Goal: Task Accomplishment & Management: Complete application form

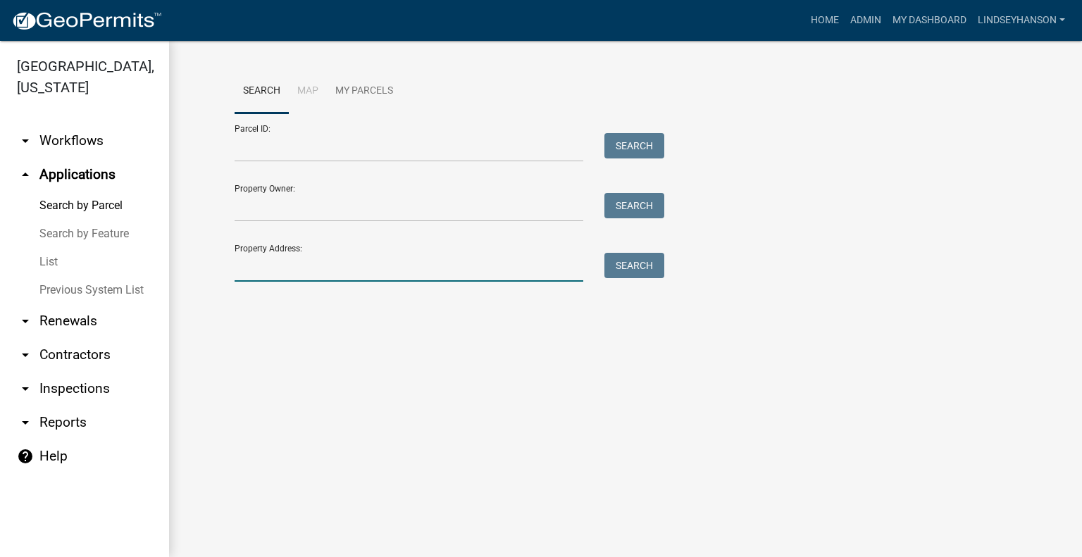
drag, startPoint x: 0, startPoint y: 0, endPoint x: 354, endPoint y: 261, distance: 439.9
click at [354, 261] on input "Property Address:" at bounding box center [409, 267] width 349 height 29
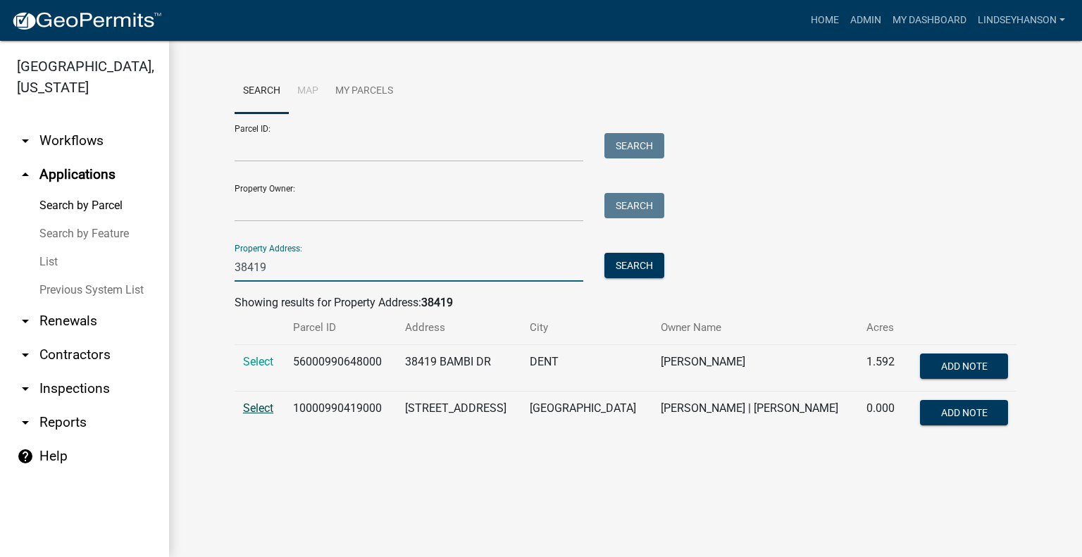
type input "38419"
click at [259, 406] on span "Select" at bounding box center [258, 408] width 30 height 13
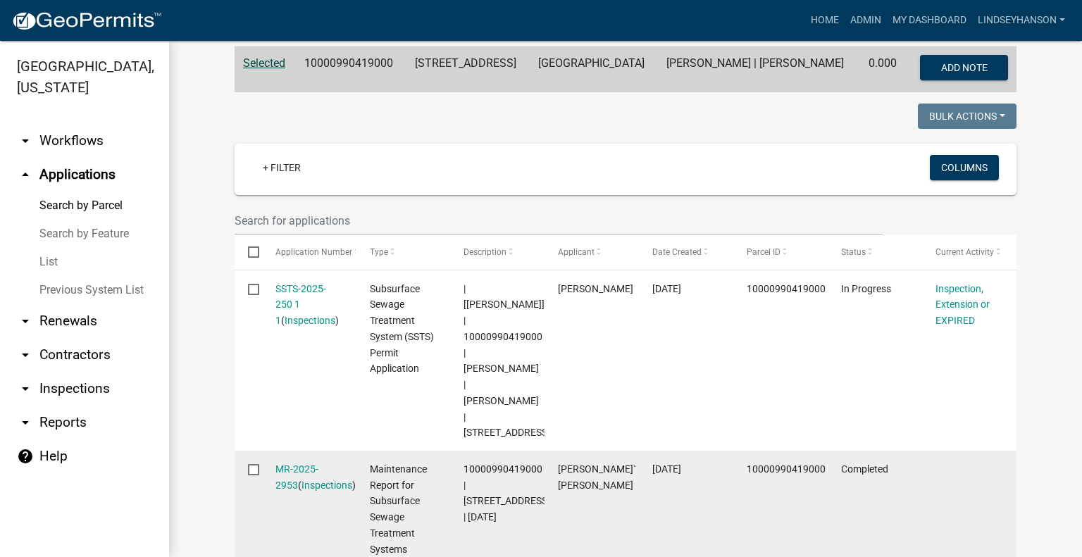
scroll to position [158, 0]
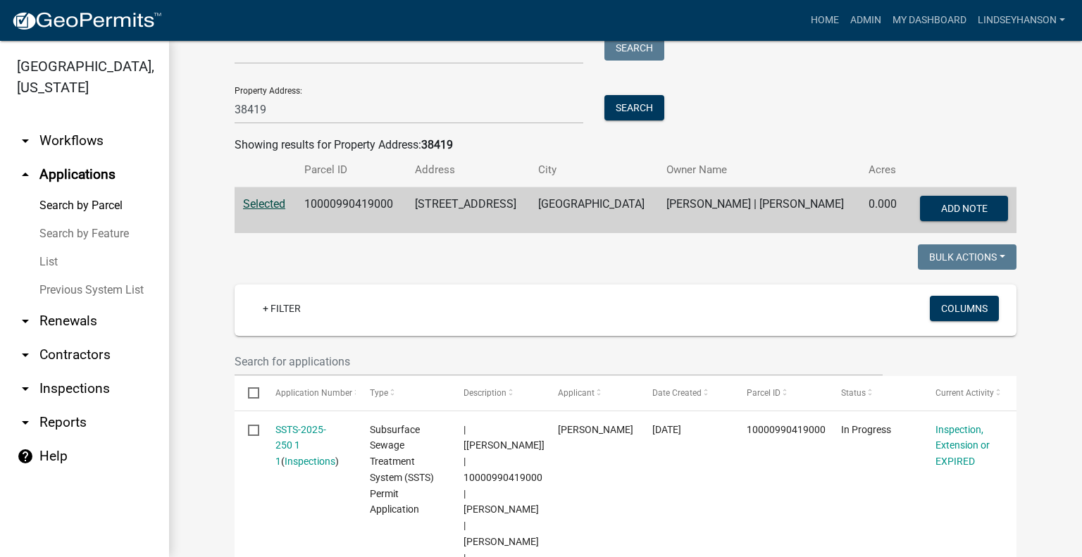
click at [48, 146] on link "arrow_drop_down Workflows" at bounding box center [84, 141] width 169 height 34
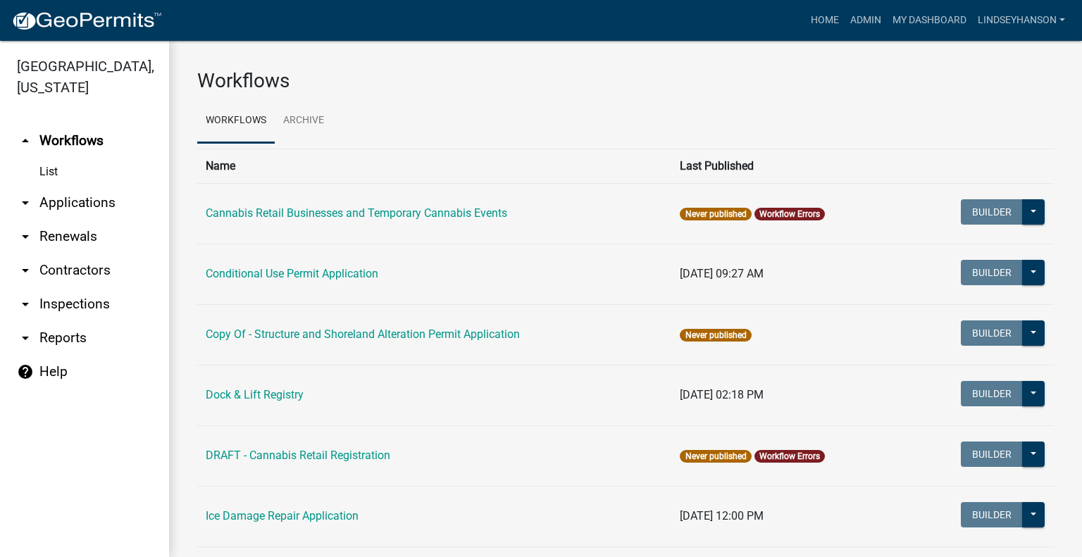
click at [97, 205] on link "arrow_drop_down Applications" at bounding box center [84, 203] width 169 height 34
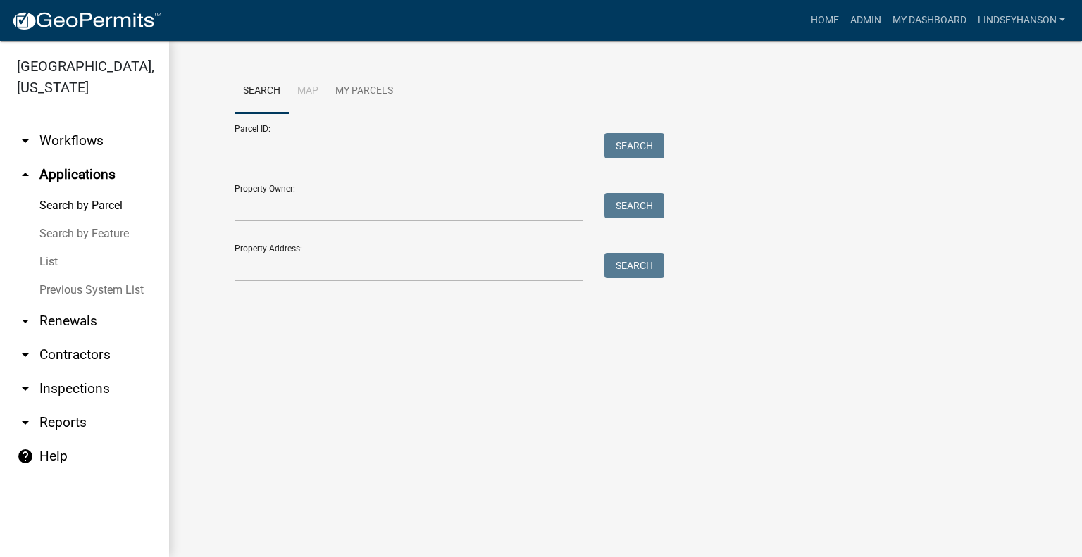
click at [401, 292] on div "Search Map My Parcels Parcel ID: Search Property Owner: Search Property Address…" at bounding box center [625, 182] width 803 height 226
click at [399, 279] on input "Property Address:" at bounding box center [409, 267] width 349 height 29
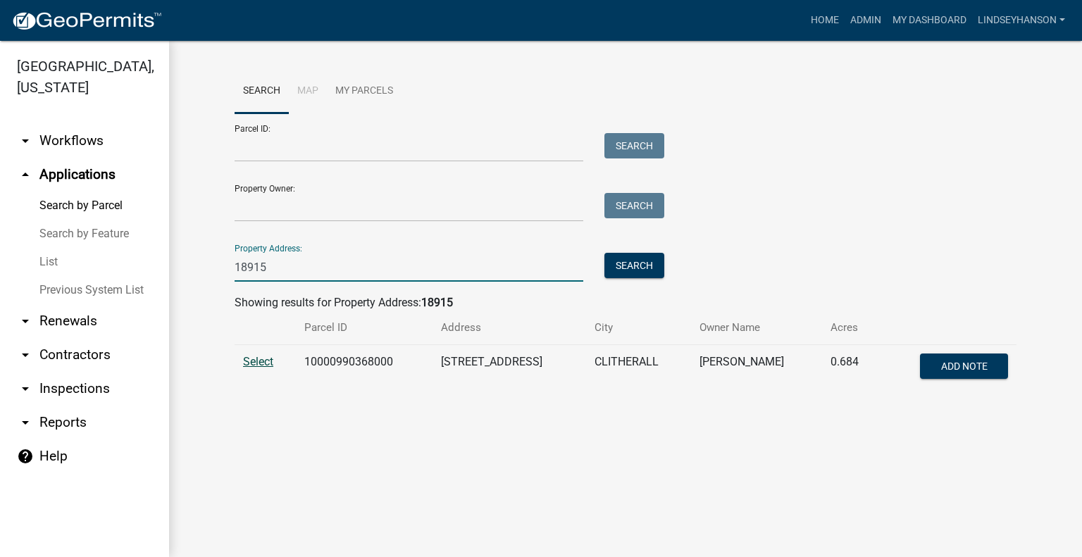
type input "18915"
click at [257, 366] on span "Select" at bounding box center [258, 361] width 30 height 13
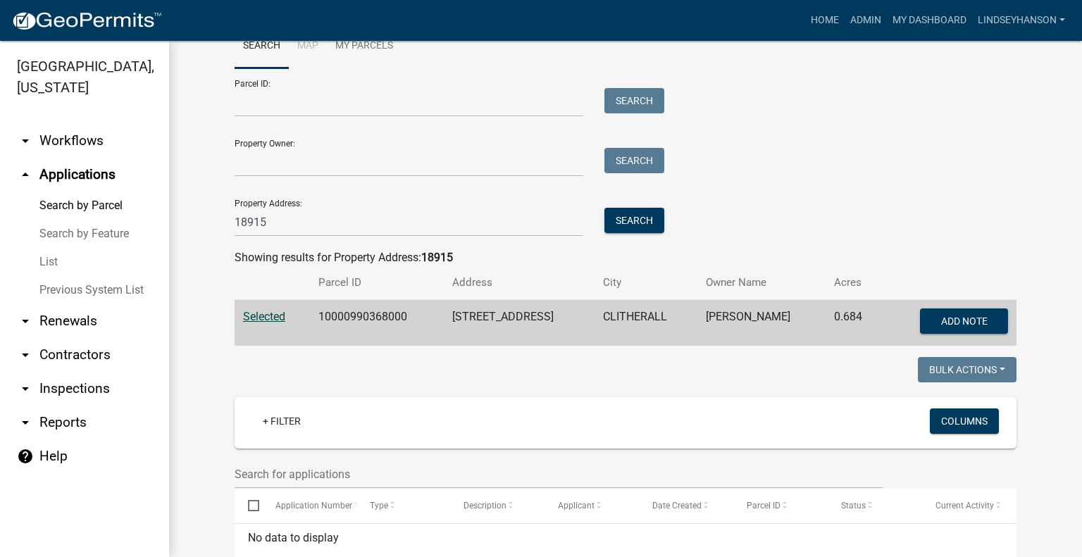
scroll to position [70, 0]
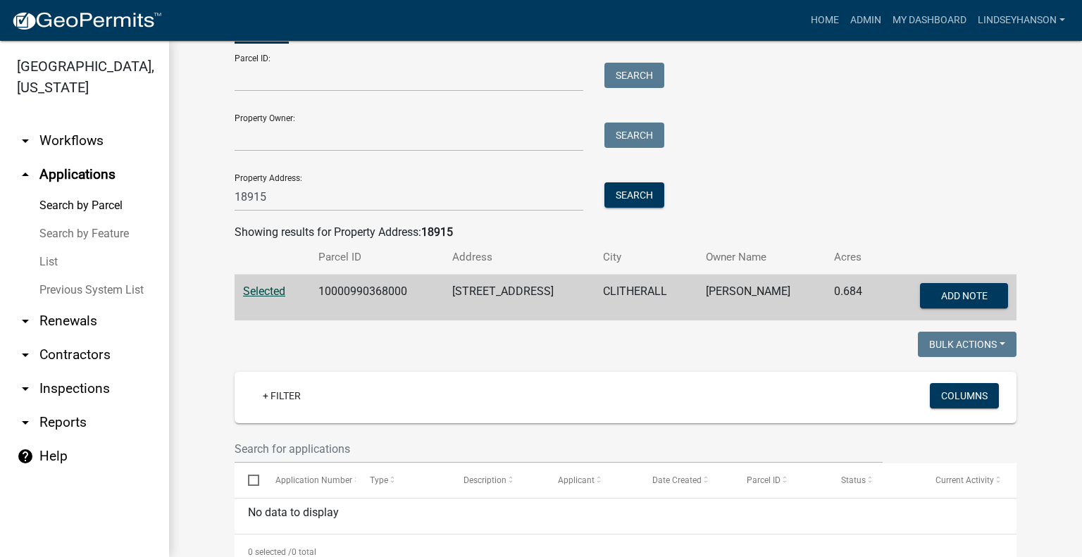
click at [371, 288] on td "10000990368000" at bounding box center [377, 298] width 135 height 47
copy td "10000990368000"
click at [59, 147] on link "arrow_drop_down Workflows" at bounding box center [84, 141] width 169 height 34
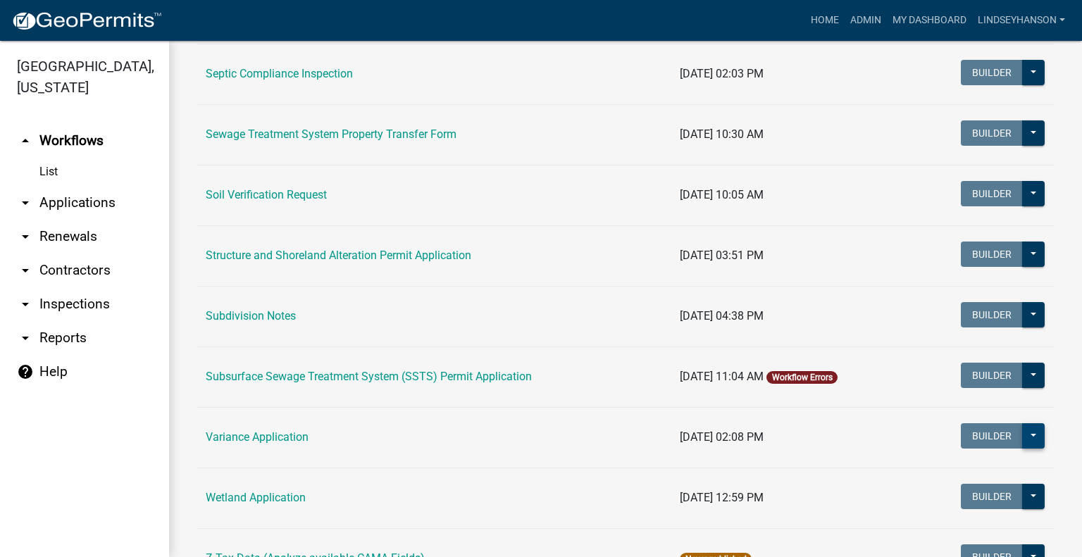
scroll to position [822, 0]
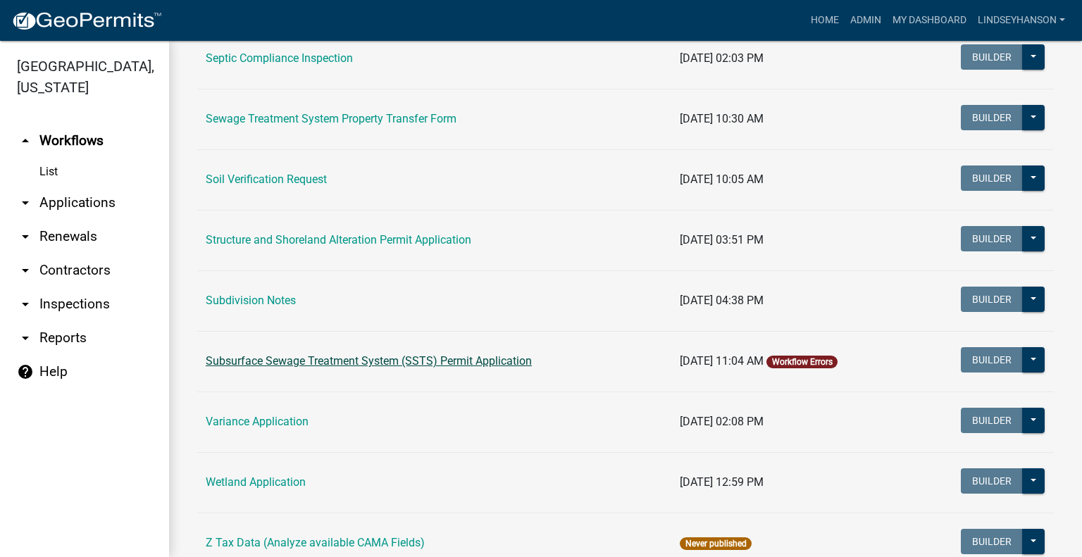
click at [507, 362] on link "Subsurface Sewage Treatment System (SSTS) Permit Application" at bounding box center [369, 360] width 326 height 13
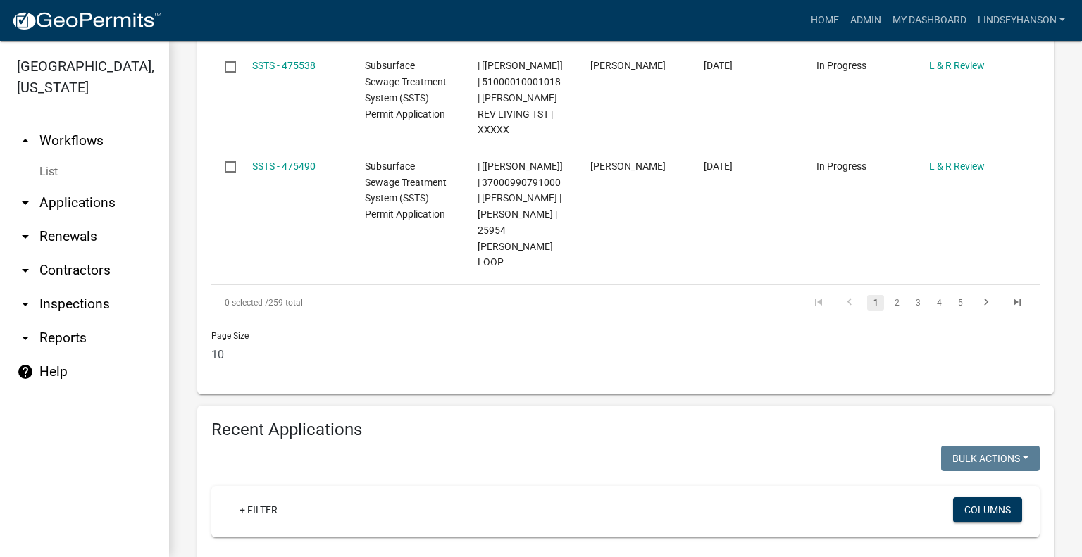
scroll to position [1497, 0]
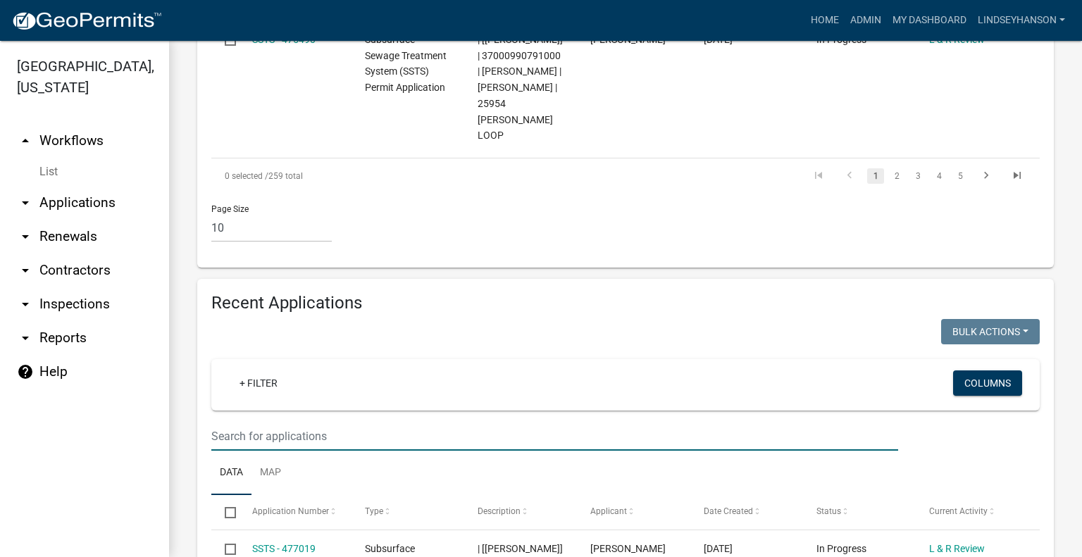
click at [538, 422] on input "text" at bounding box center [554, 436] width 687 height 29
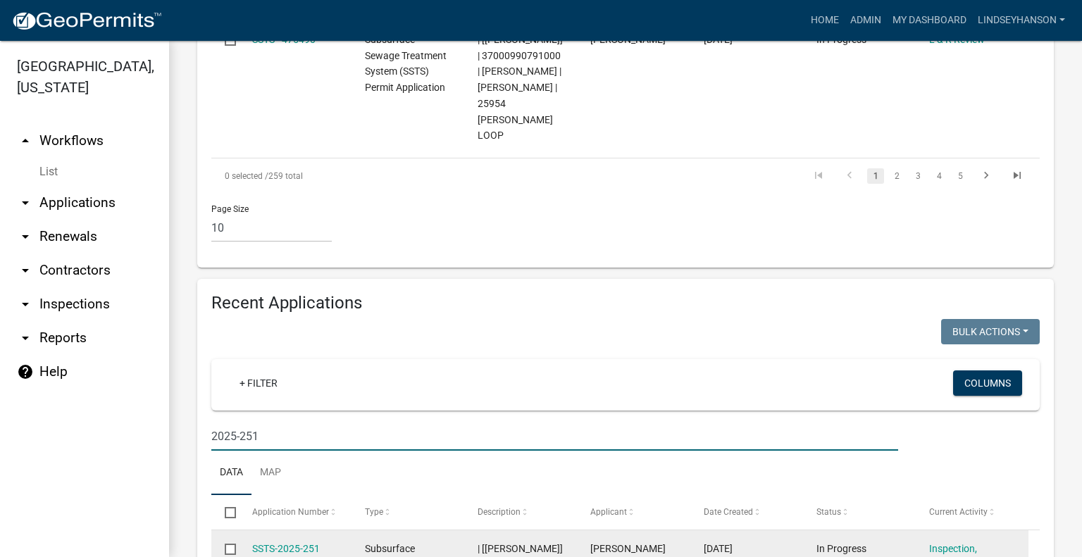
type input "2025-251"
click at [303, 543] on link "SSTS-2025-251" at bounding box center [286, 548] width 68 height 11
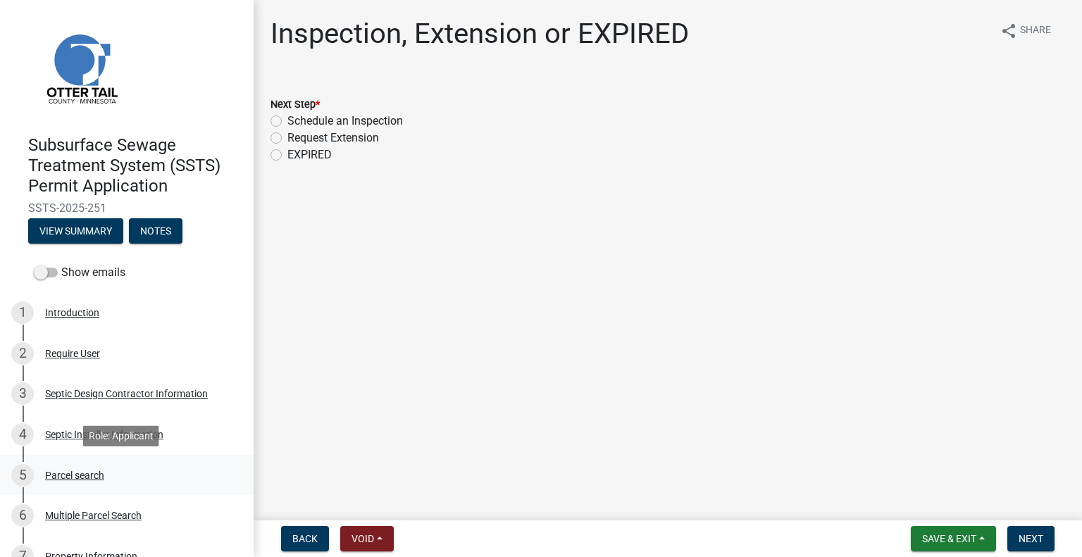
click at [78, 471] on div "Parcel search" at bounding box center [74, 476] width 59 height 10
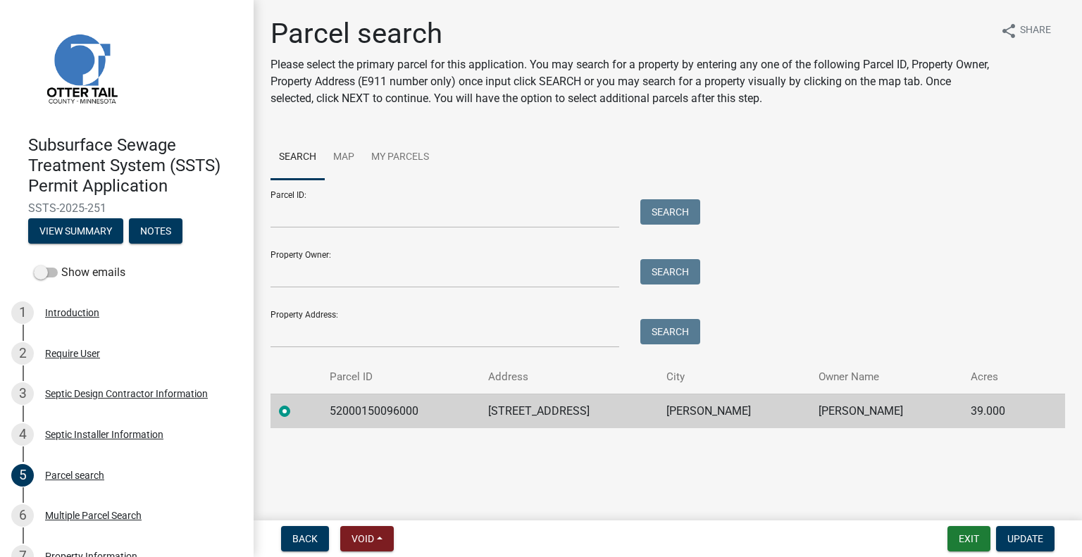
click at [372, 401] on td "52000150096000" at bounding box center [400, 411] width 159 height 35
copy td "52000150096000"
click at [550, 408] on td "43897 CO HWY 53" at bounding box center [569, 411] width 178 height 35
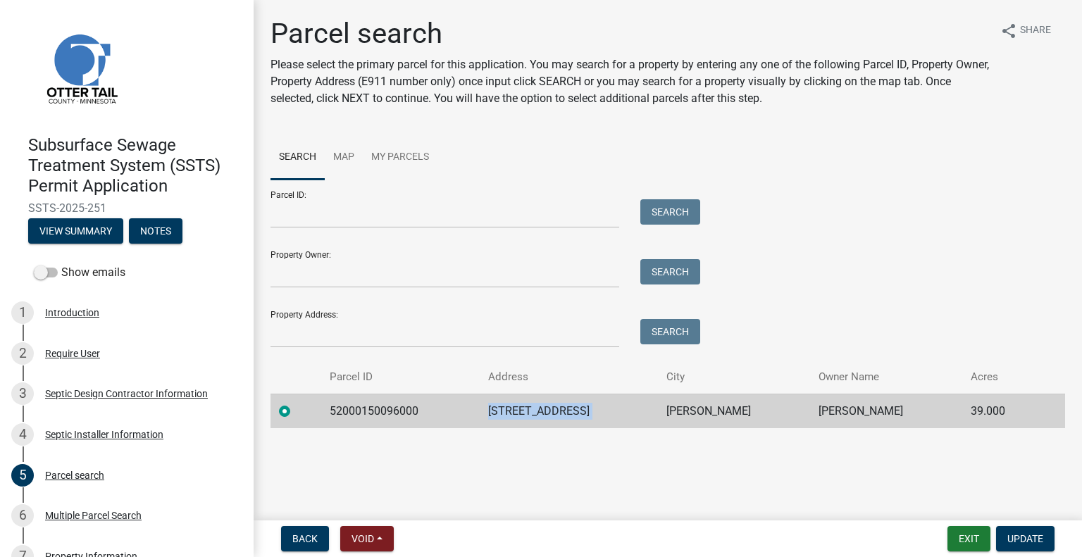
click at [550, 408] on td "43897 CO HWY 53" at bounding box center [569, 411] width 178 height 35
copy td "43897 CO HWY 53"
drag, startPoint x: 745, startPoint y: 412, endPoint x: 736, endPoint y: 412, distance: 8.5
click at [745, 412] on td "PERHAM" at bounding box center [734, 411] width 152 height 35
click at [724, 411] on td "PERHAM" at bounding box center [734, 411] width 152 height 35
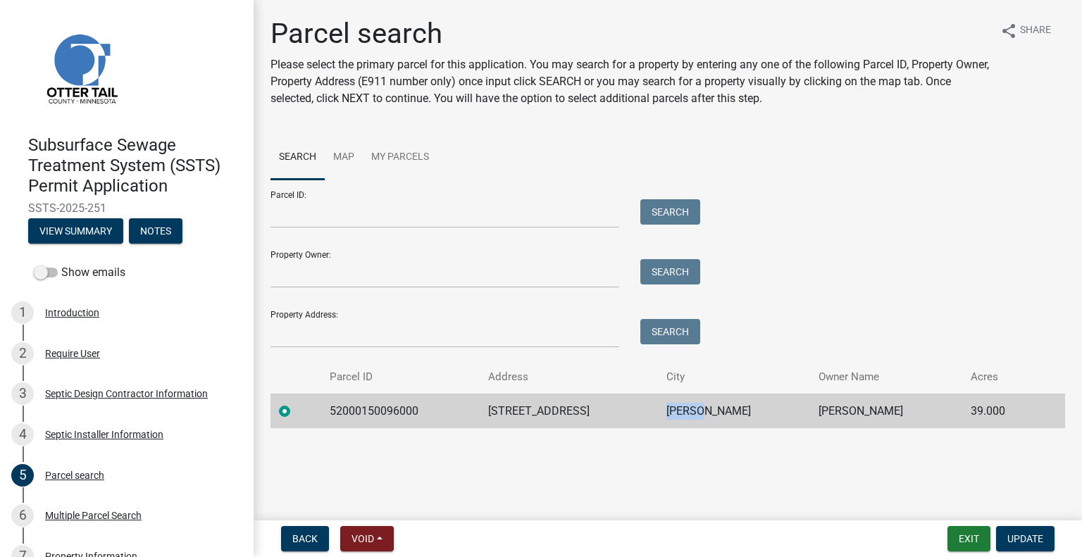
click at [724, 411] on td "PERHAM" at bounding box center [734, 411] width 152 height 35
copy td "PERHAM"
click at [839, 413] on td "RICHARD MARK" at bounding box center [886, 411] width 152 height 35
click at [838, 412] on td "RICHARD MARK" at bounding box center [886, 411] width 152 height 35
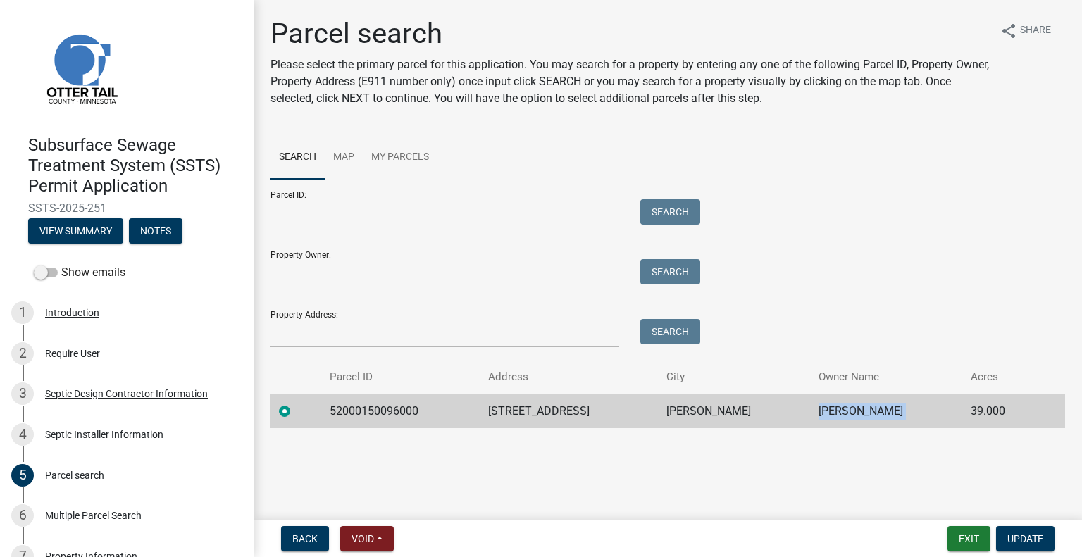
copy td "RICHARD MARK"
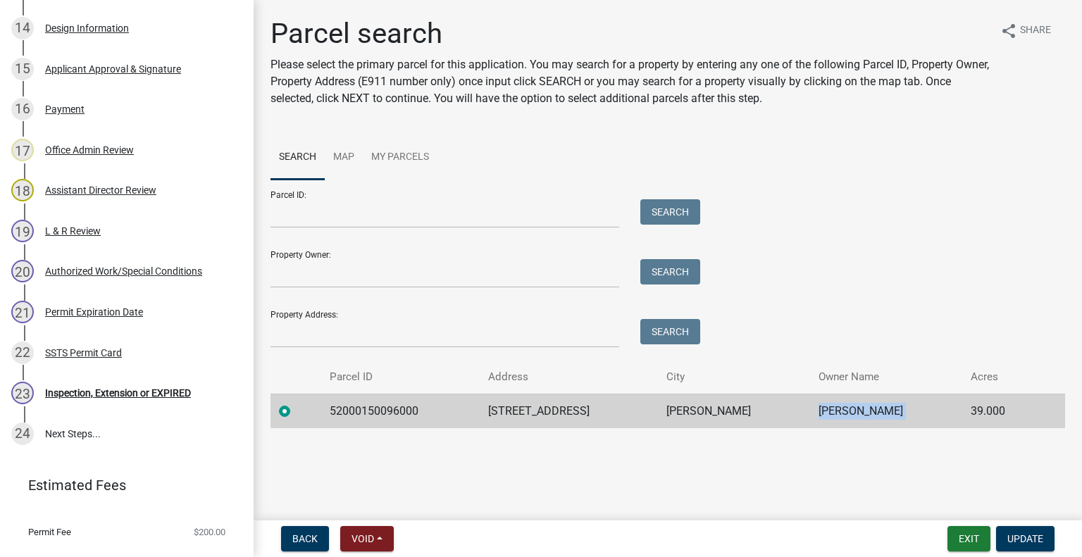
scroll to position [840, 0]
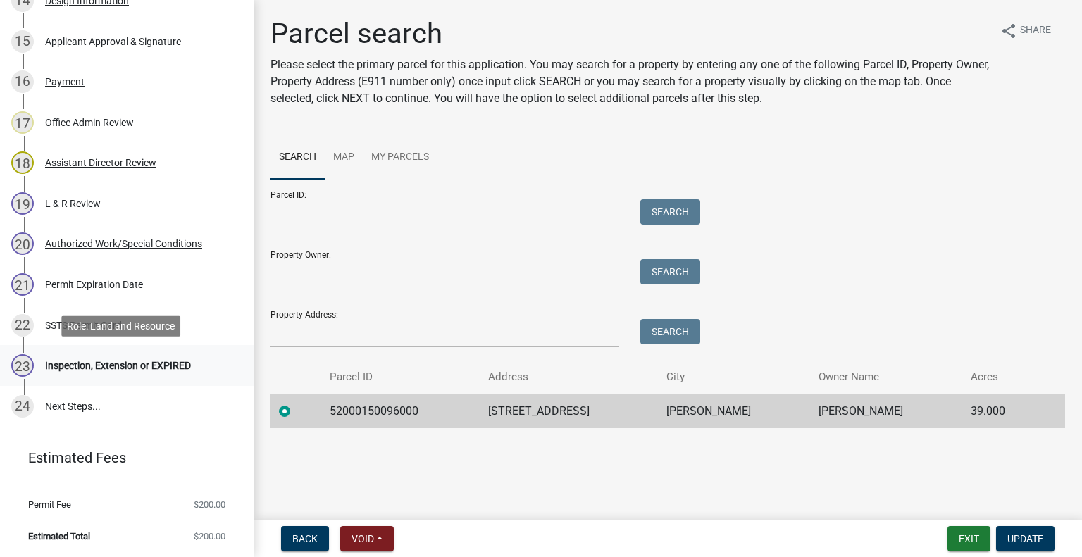
click at [109, 369] on div "Inspection, Extension or EXPIRED" at bounding box center [118, 366] width 146 height 10
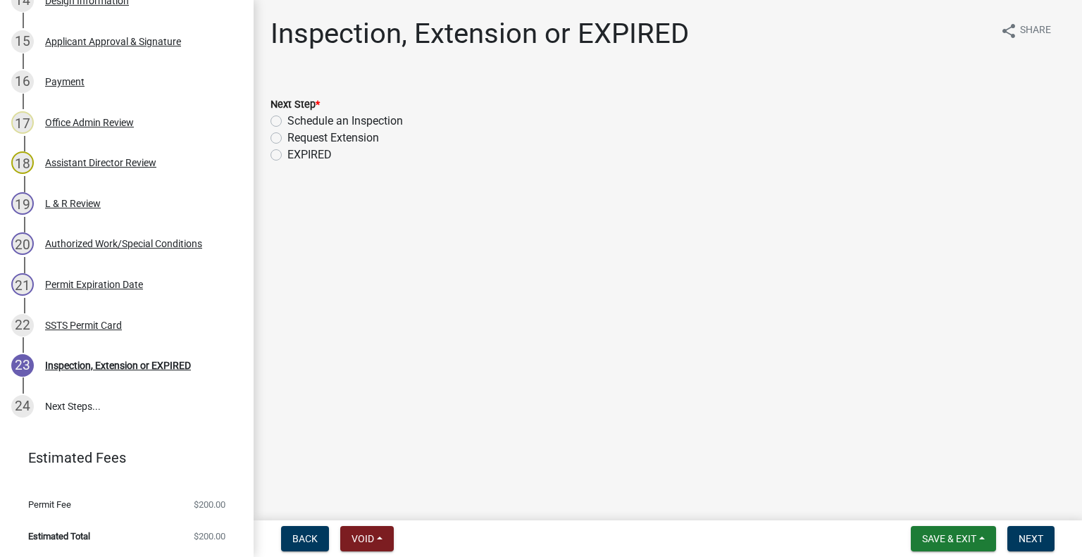
click at [326, 121] on label "Schedule an Inspection" at bounding box center [346, 121] width 116 height 17
click at [297, 121] on input "Schedule an Inspection" at bounding box center [292, 117] width 9 height 9
radio input "true"
click at [1035, 533] on span "Next" at bounding box center [1031, 538] width 25 height 11
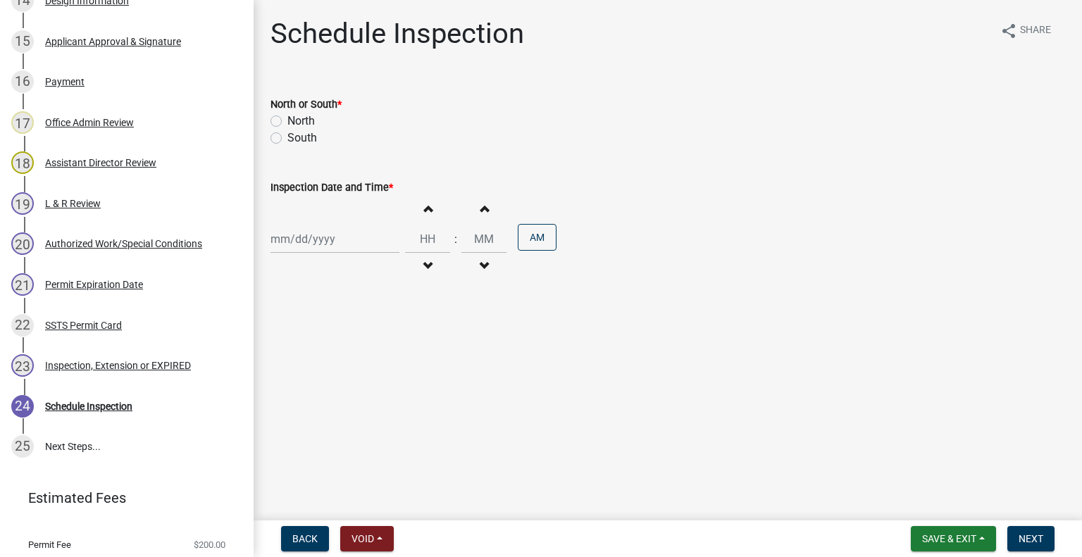
scroll to position [881, 0]
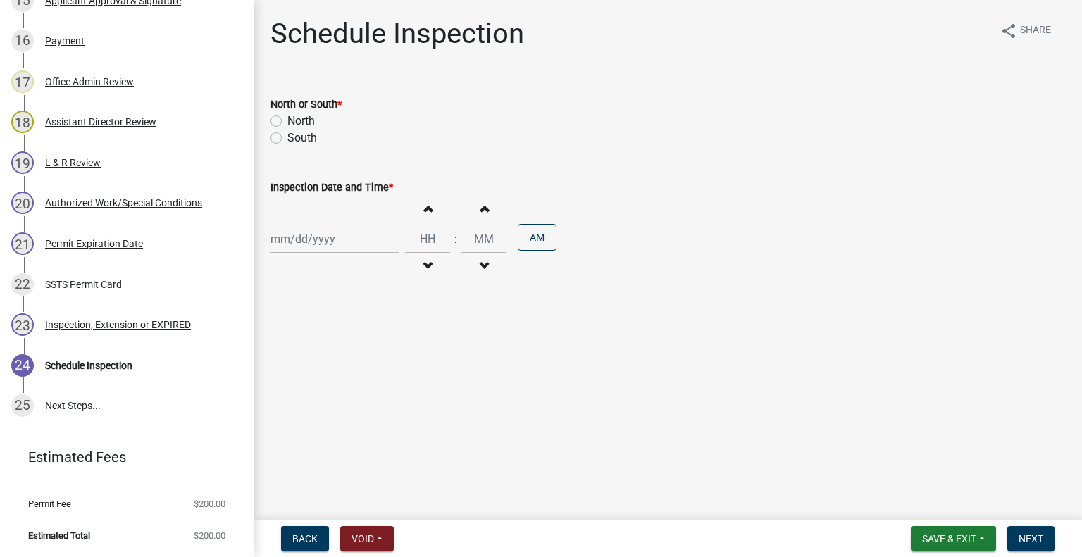
click at [310, 140] on label "South" at bounding box center [303, 138] width 30 height 17
click at [297, 139] on input "South" at bounding box center [292, 134] width 9 height 9
radio input "true"
click at [306, 123] on label "North" at bounding box center [301, 121] width 27 height 17
click at [297, 122] on input "North" at bounding box center [292, 117] width 9 height 9
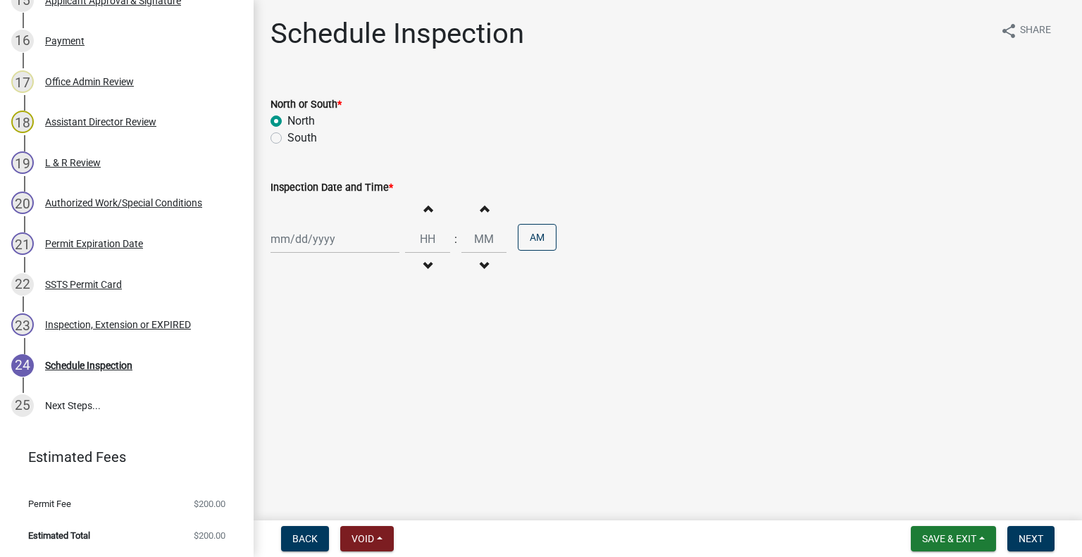
radio input "true"
click at [311, 236] on div at bounding box center [335, 239] width 129 height 29
select select "9"
select select "2025"
click at [375, 343] on div "12" at bounding box center [375, 337] width 23 height 23
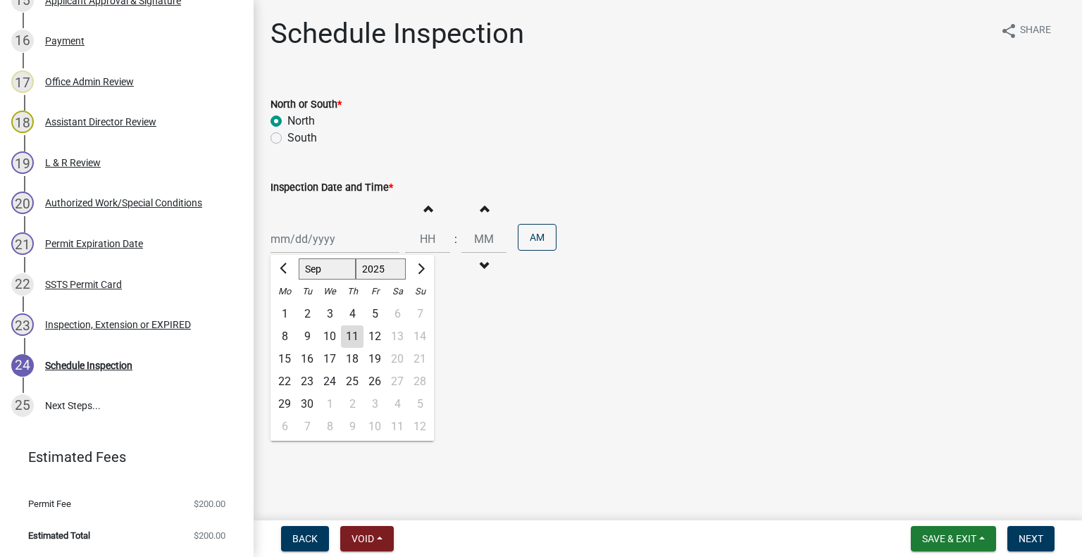
type input "09/12/2025"
click at [424, 261] on span "button" at bounding box center [427, 266] width 7 height 11
type input "11"
type input "00"
click at [414, 204] on button "Increment hours" at bounding box center [428, 208] width 30 height 25
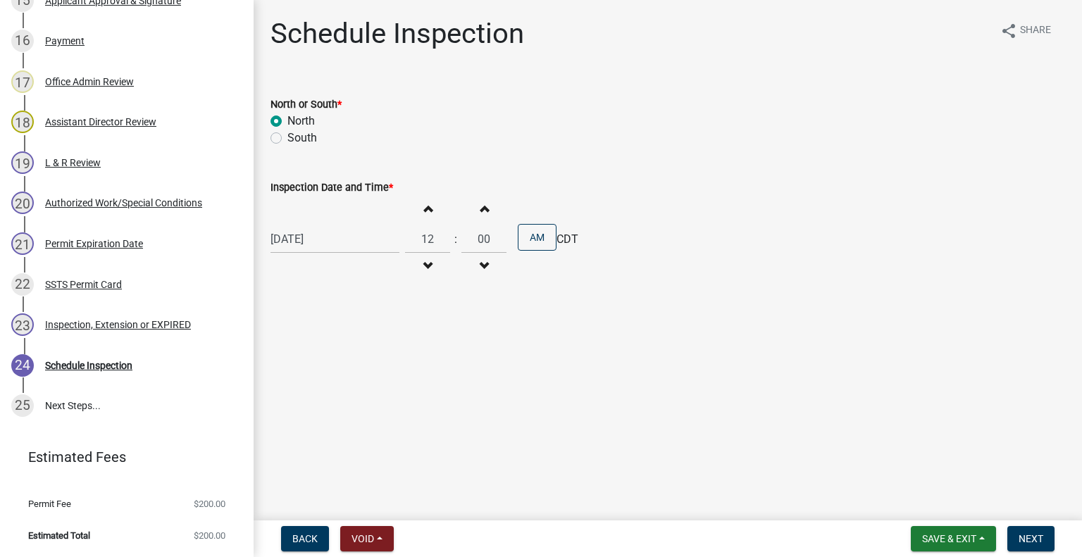
click at [414, 204] on button "Increment hours" at bounding box center [428, 208] width 30 height 25
click at [428, 214] on button "Increment hours" at bounding box center [428, 208] width 30 height 25
type input "02"
click at [536, 245] on button "AM" at bounding box center [537, 237] width 39 height 27
click at [1027, 539] on span "Next" at bounding box center [1031, 538] width 25 height 11
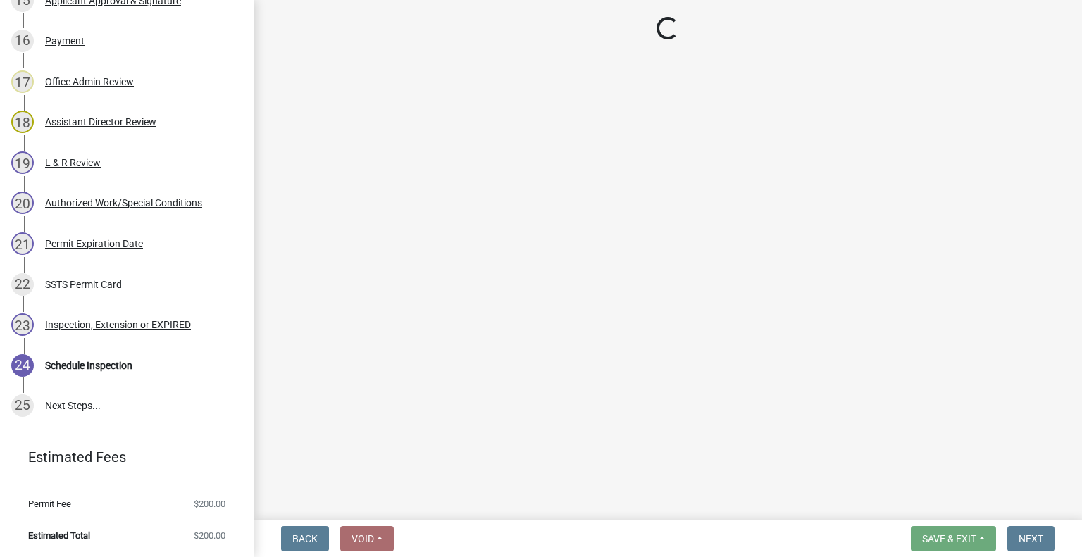
scroll to position [1003, 0]
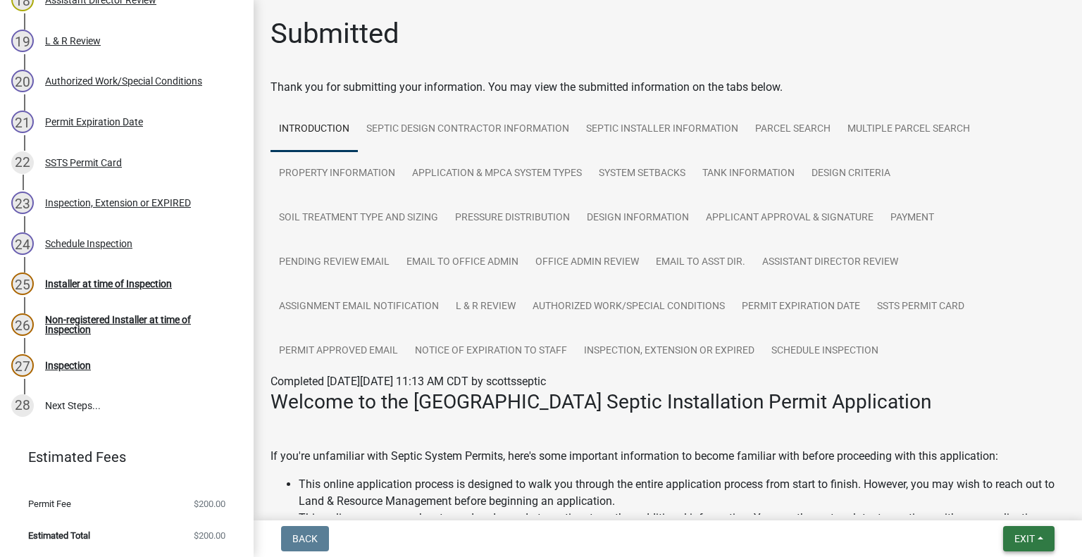
click at [1005, 535] on button "Exit" at bounding box center [1029, 538] width 51 height 25
click at [992, 509] on button "Save & Exit" at bounding box center [999, 503] width 113 height 34
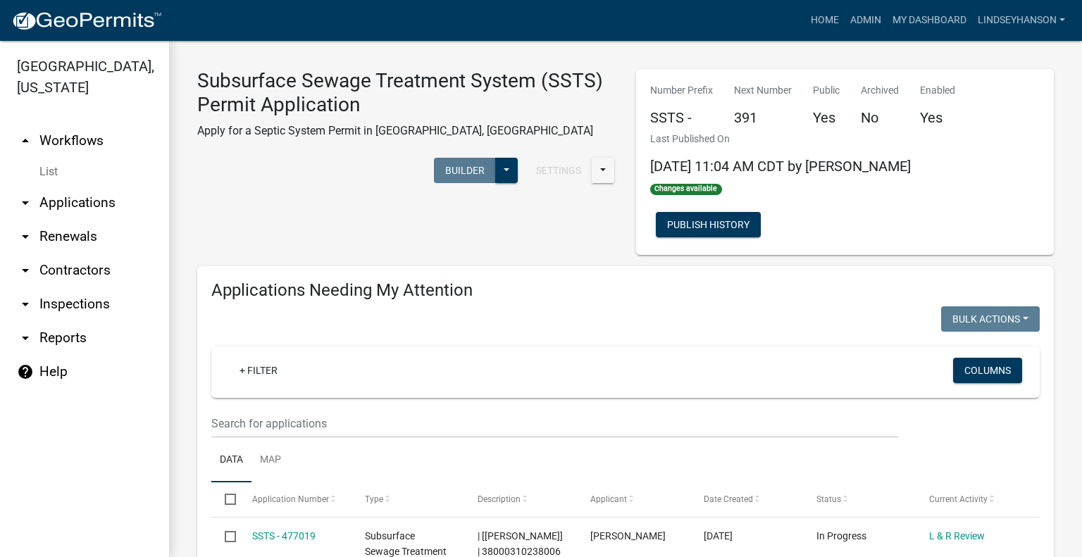
click at [106, 199] on link "arrow_drop_down Applications" at bounding box center [84, 203] width 169 height 34
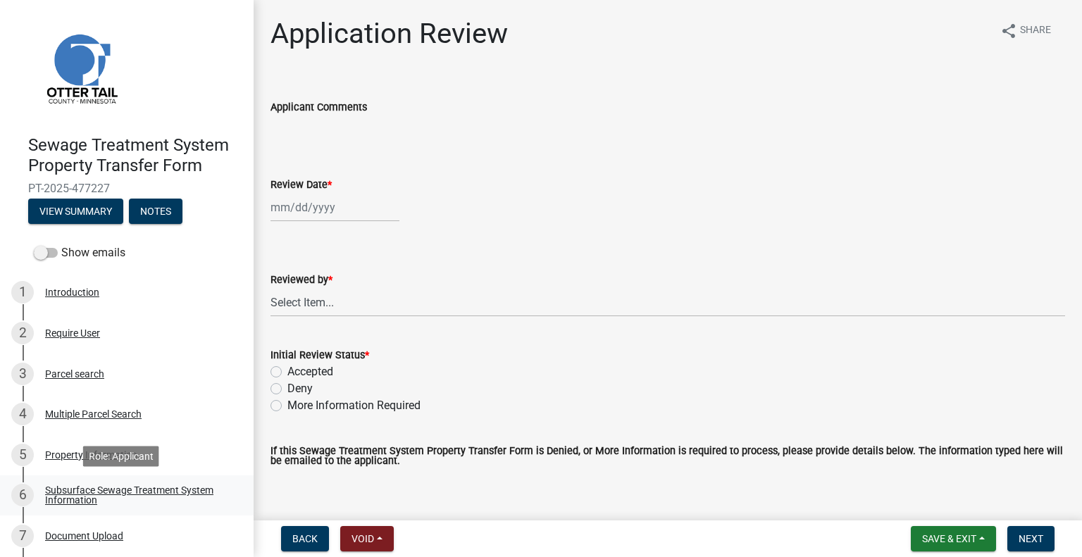
click at [147, 498] on div "Subsurface Sewage Treatment System Information" at bounding box center [138, 496] width 186 height 20
click at [169, 481] on link "6 Subsurface Sewage Treatment System Information" at bounding box center [127, 496] width 254 height 41
click at [220, 487] on link "6 Subsurface Sewage Treatment System Information" at bounding box center [127, 496] width 254 height 41
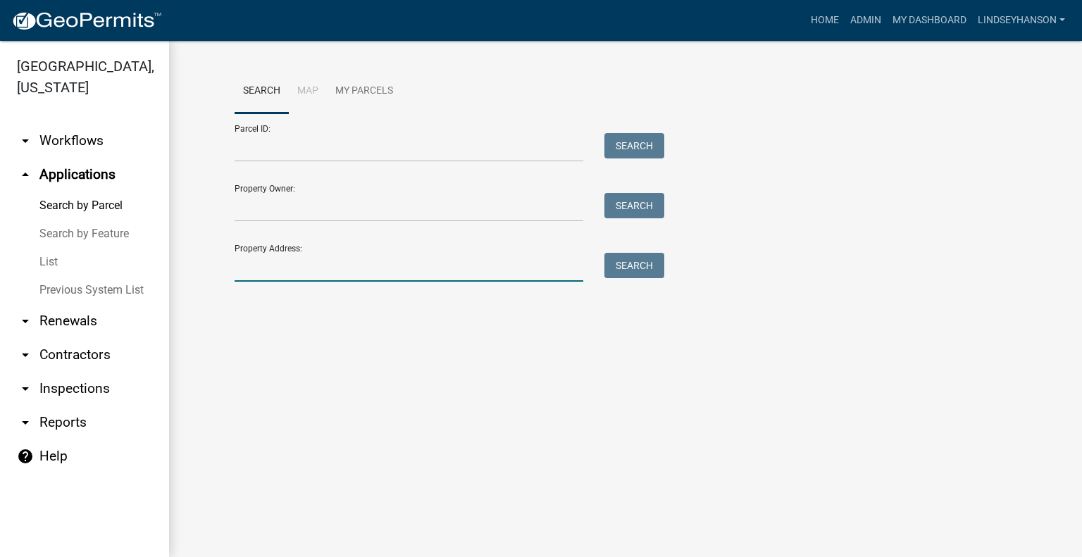
click at [280, 267] on input "Property Address:" at bounding box center [409, 267] width 349 height 29
click at [346, 149] on input "Parcel ID:" at bounding box center [409, 147] width 349 height 29
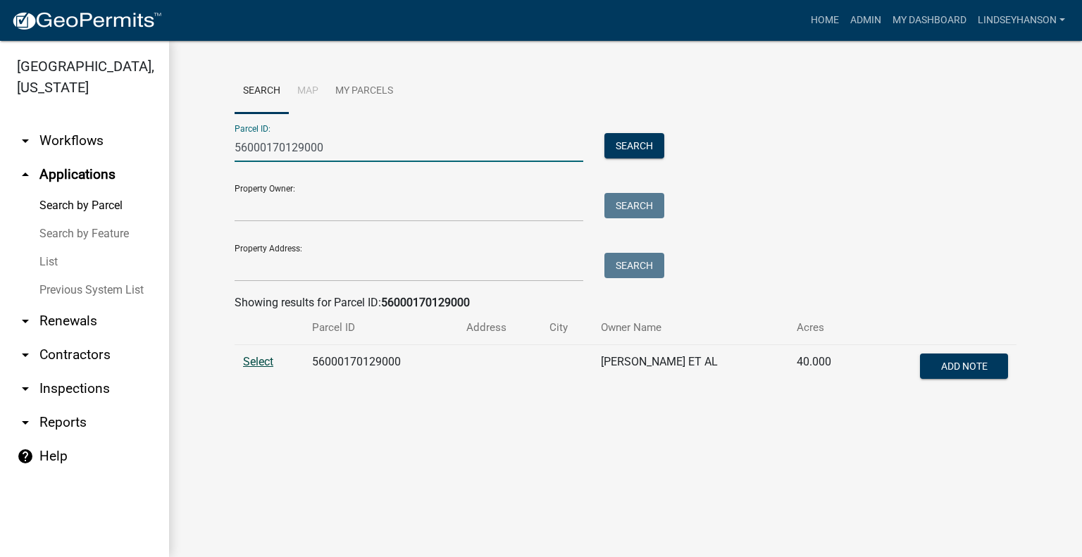
type input "56000170129000"
click at [255, 362] on span "Select" at bounding box center [258, 361] width 30 height 13
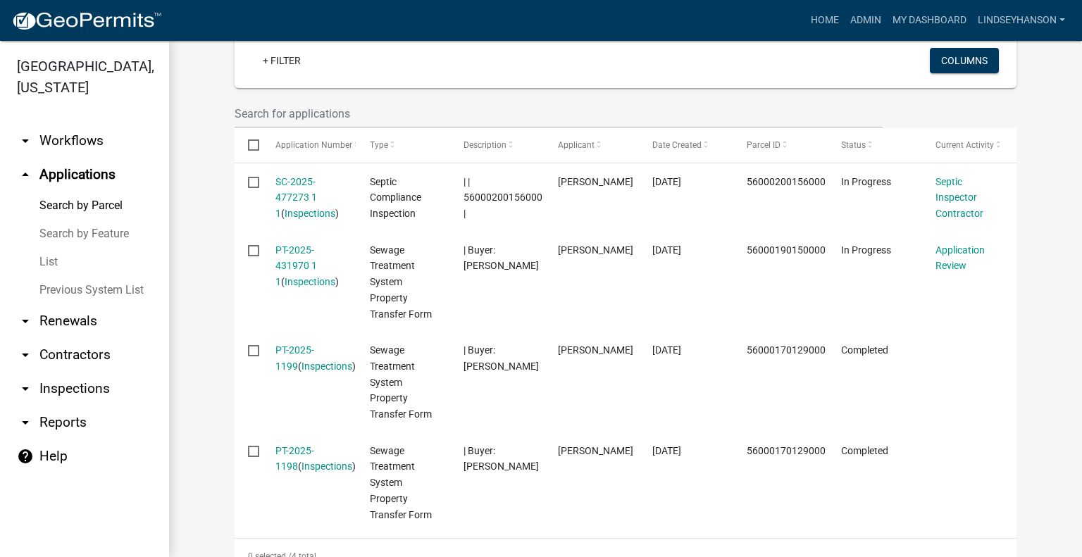
scroll to position [389, 0]
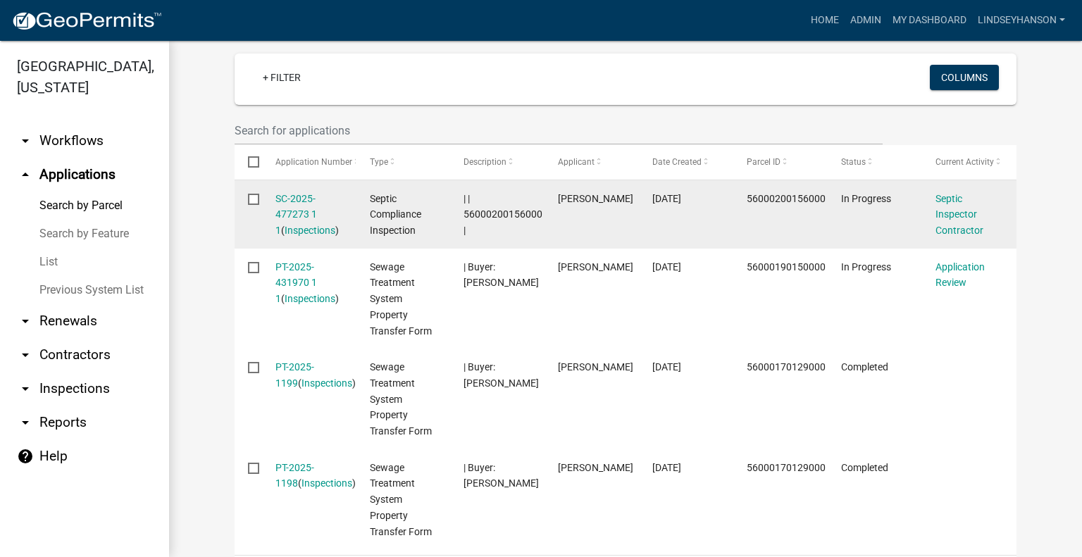
click at [587, 197] on span "Maranda Gray" at bounding box center [595, 198] width 75 height 11
click at [283, 197] on link "SC-2025-477273 1 1" at bounding box center [297, 215] width 42 height 44
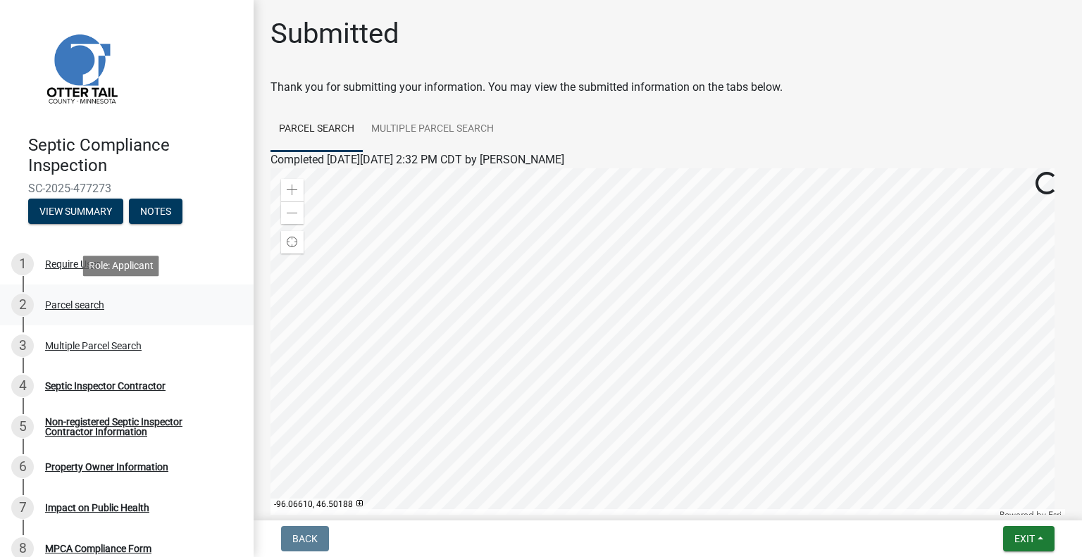
click at [56, 301] on div "Parcel search" at bounding box center [74, 305] width 59 height 10
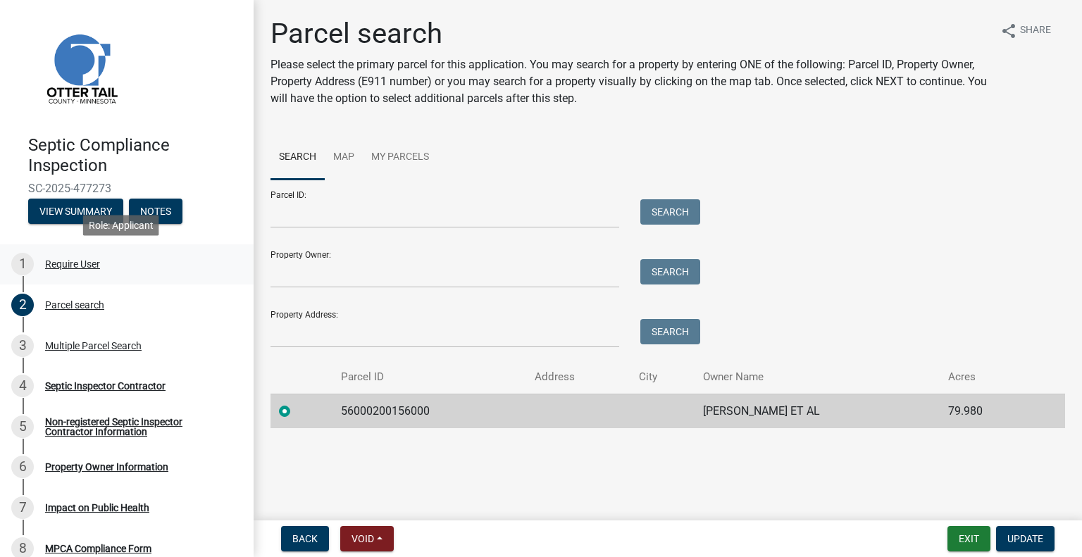
click at [97, 266] on div "Require User" at bounding box center [72, 264] width 55 height 10
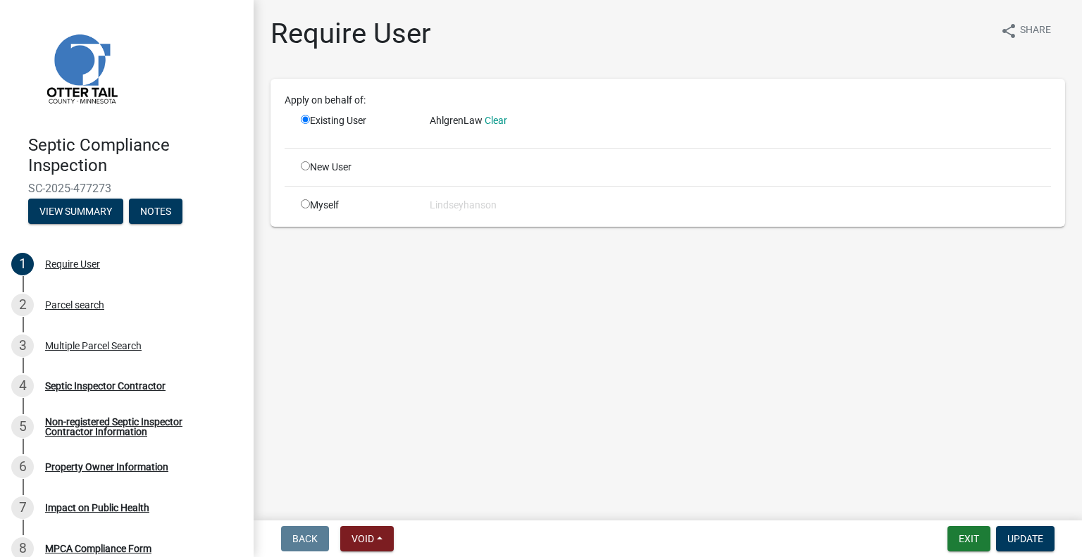
click at [446, 118] on span "AhlgrenLaw" at bounding box center [456, 120] width 53 height 11
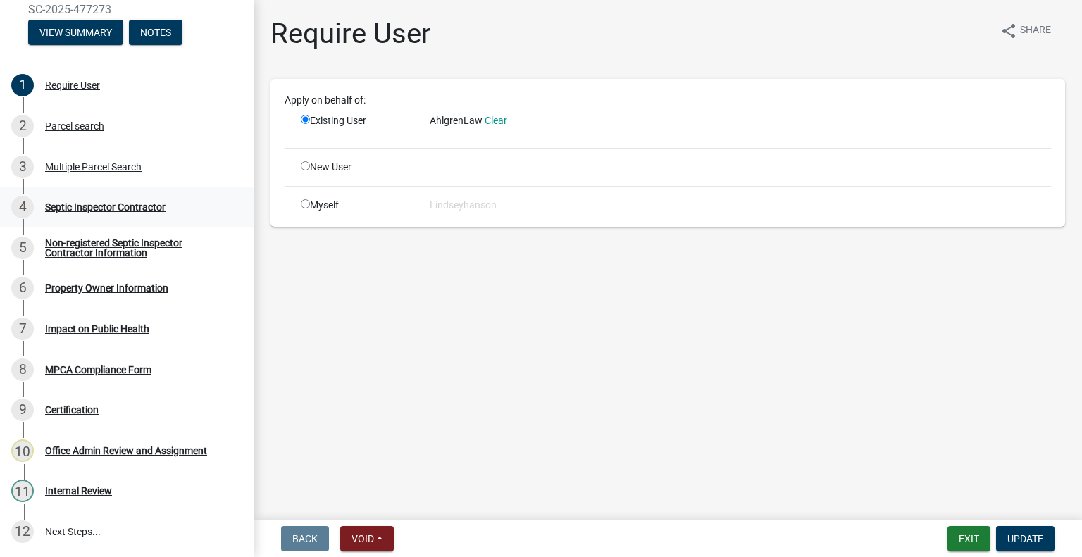
click at [114, 192] on link "4 Septic Inspector Contractor" at bounding box center [127, 207] width 254 height 41
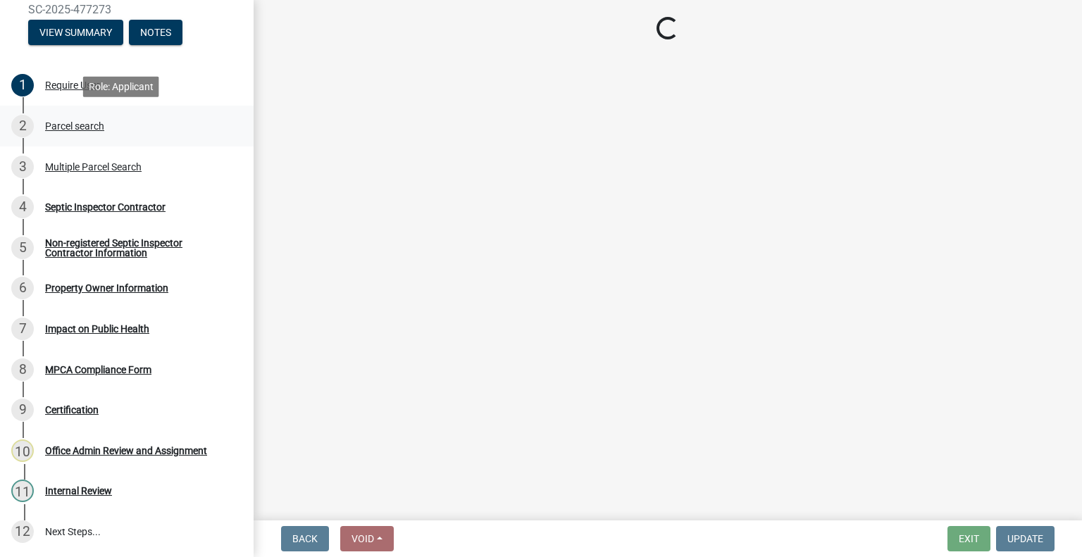
click at [89, 125] on div "Parcel search" at bounding box center [74, 126] width 59 height 10
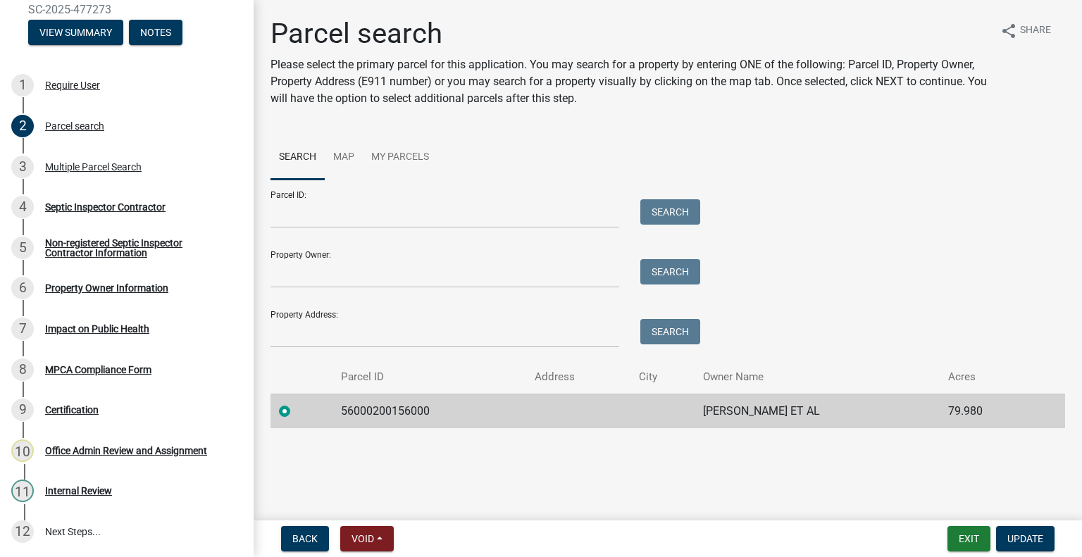
click at [369, 416] on td "56000200156000" at bounding box center [430, 411] width 194 height 35
copy td "56000200156000"
click at [308, 526] on nav "Back Void Withdraw Lock Expire Void Exit Update" at bounding box center [668, 539] width 829 height 37
click at [304, 529] on button "Back" at bounding box center [305, 538] width 48 height 25
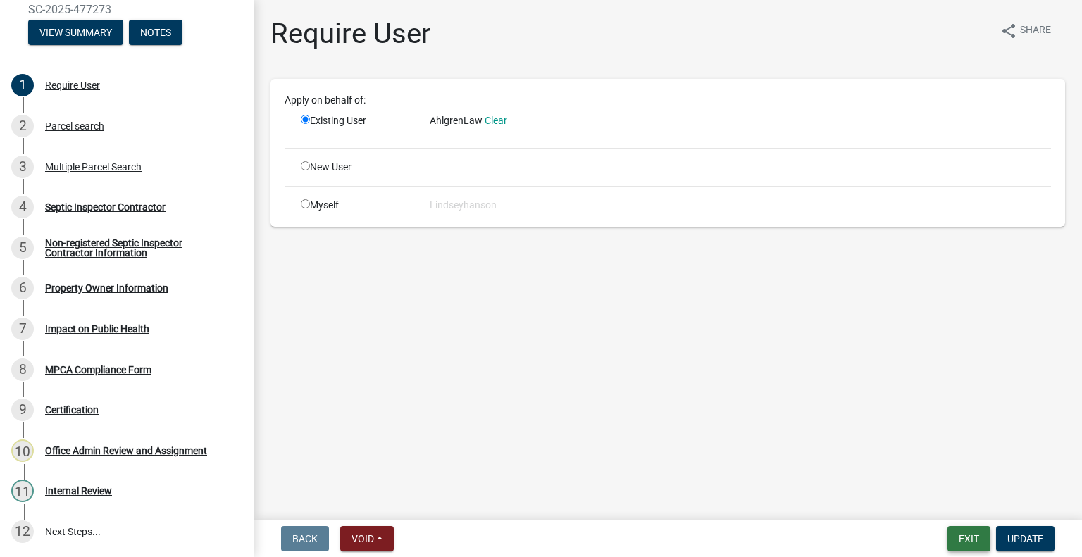
click at [975, 540] on button "Exit" at bounding box center [969, 538] width 43 height 25
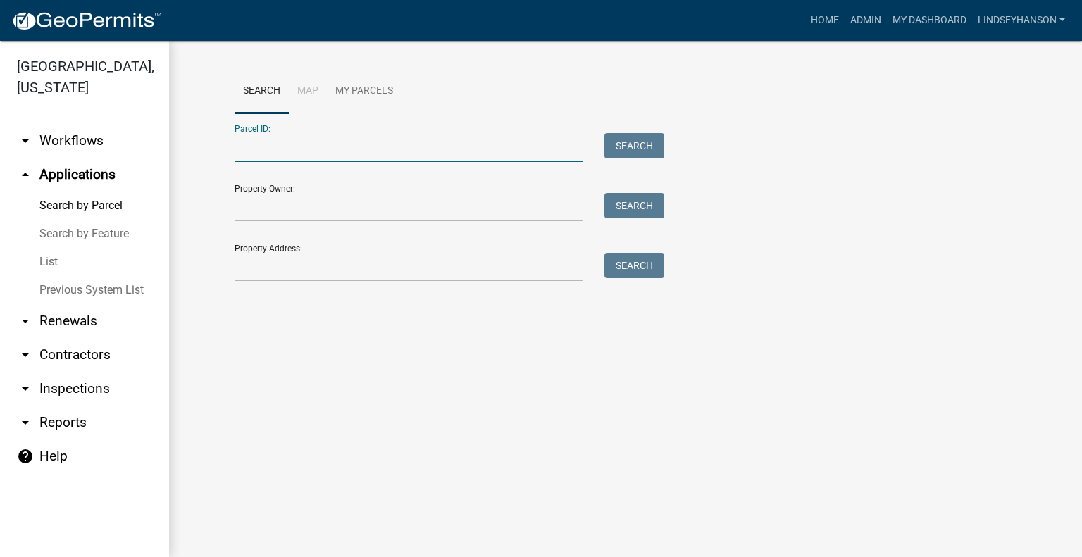
drag, startPoint x: 403, startPoint y: 159, endPoint x: 391, endPoint y: 147, distance: 16.9
click at [401, 157] on input "Parcel ID:" at bounding box center [409, 147] width 349 height 29
paste input "56000200156000"
type input "56000200156000"
click at [629, 150] on button "Search" at bounding box center [635, 145] width 60 height 25
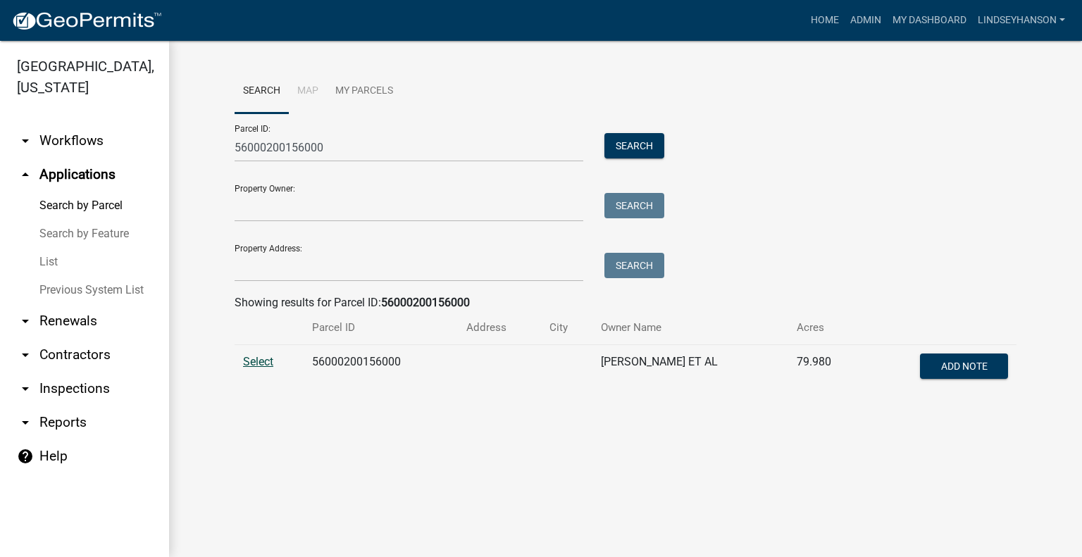
click at [254, 361] on span "Select" at bounding box center [258, 361] width 30 height 13
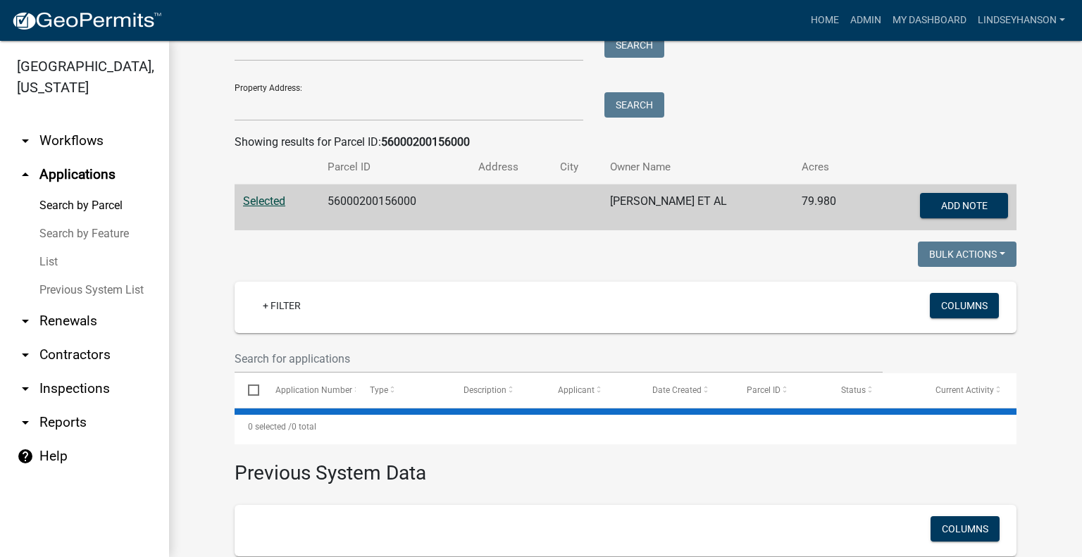
scroll to position [299, 0]
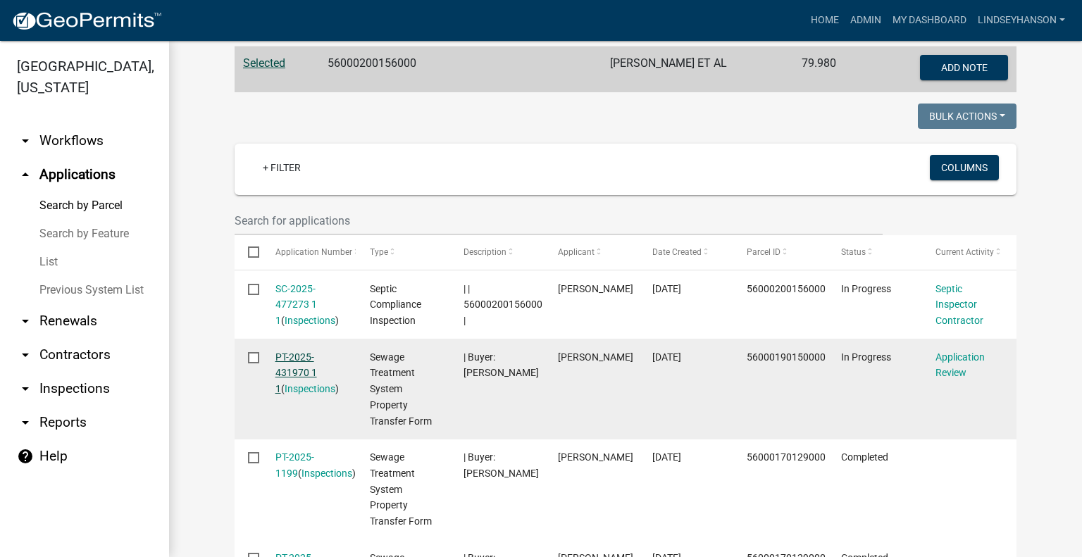
click at [293, 358] on link "PT-2025-431970 1 1" at bounding box center [297, 374] width 42 height 44
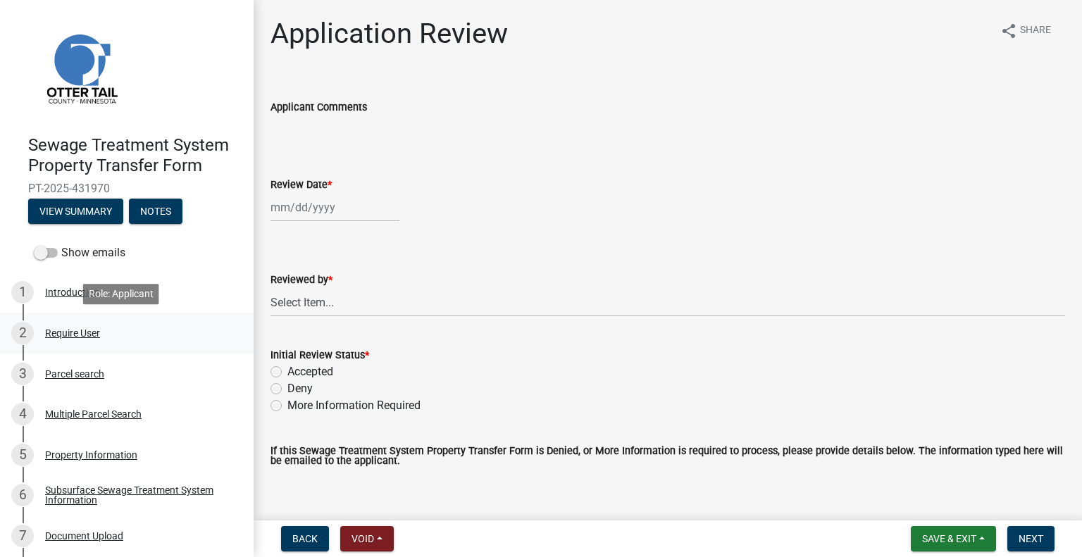
click at [120, 327] on div "2 Require User" at bounding box center [121, 333] width 220 height 23
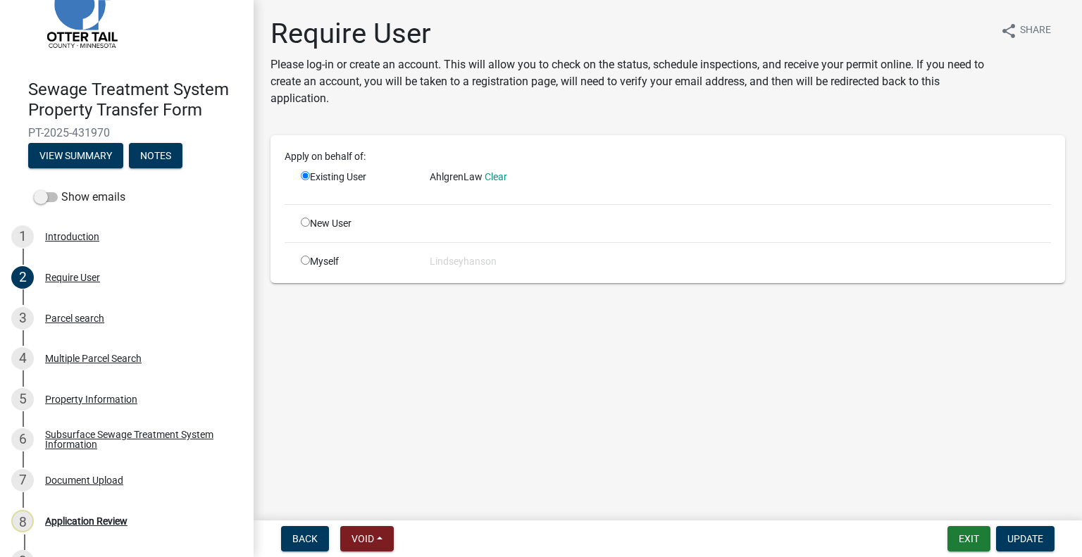
scroll to position [85, 0]
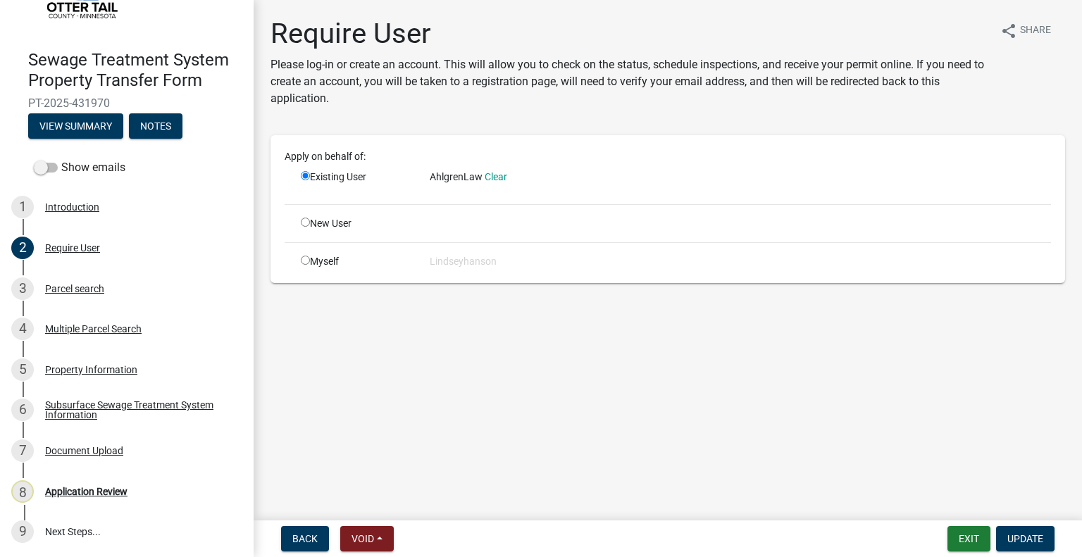
click at [448, 180] on span "AhlgrenLaw" at bounding box center [456, 176] width 53 height 11
click at [115, 498] on div "8 Application Review" at bounding box center [121, 492] width 220 height 23
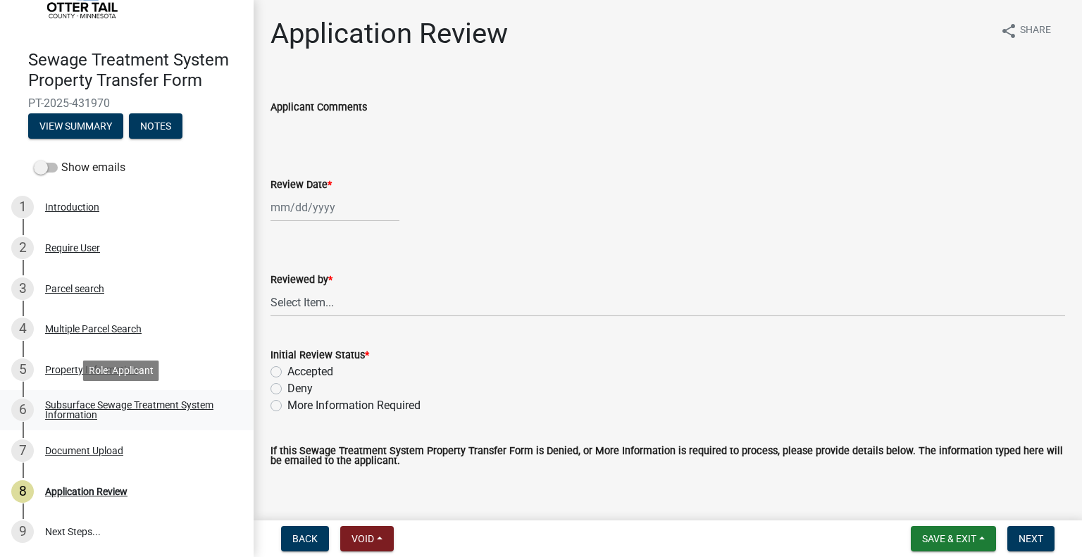
click at [135, 397] on link "6 Subsurface Sewage Treatment System Information" at bounding box center [127, 410] width 254 height 41
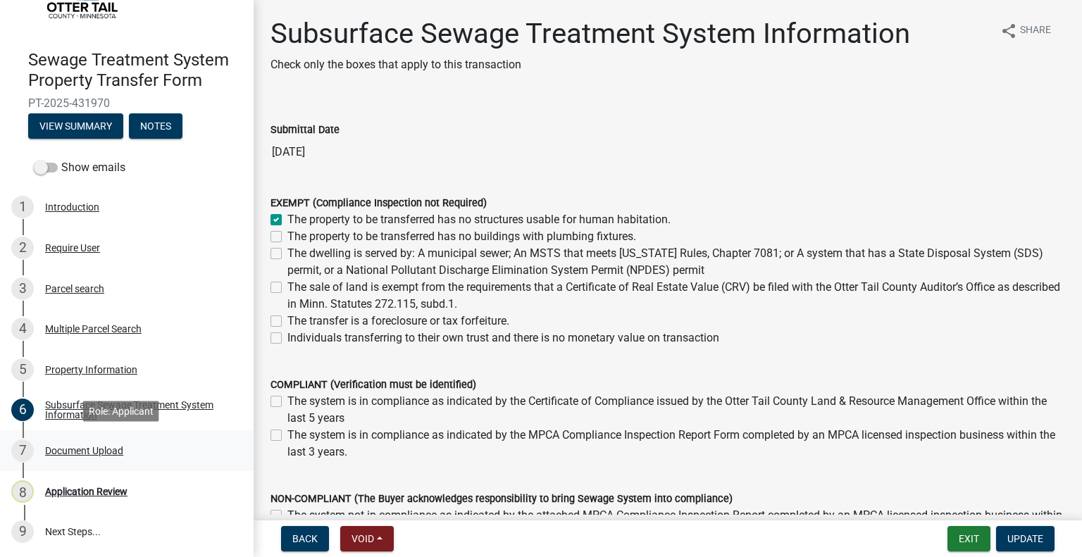
click at [87, 450] on div "Document Upload" at bounding box center [84, 451] width 78 height 10
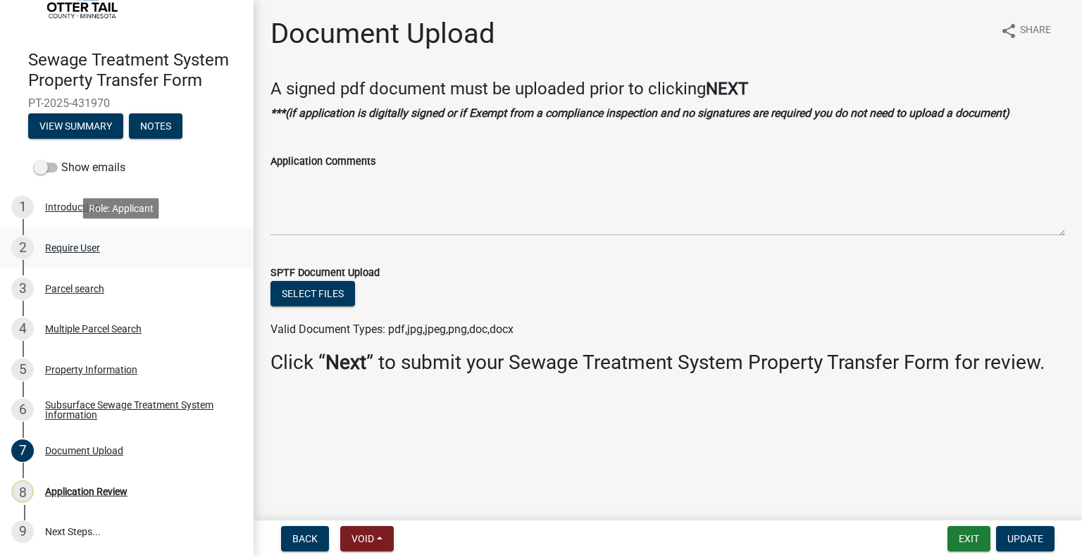
click at [93, 252] on div "Require User" at bounding box center [72, 248] width 55 height 10
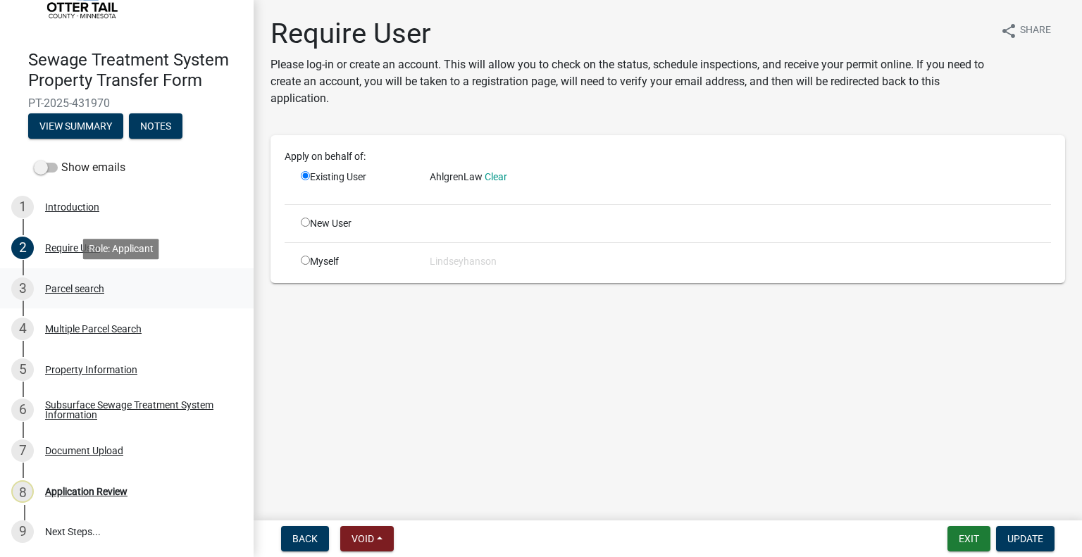
click at [96, 290] on div "Parcel search" at bounding box center [74, 289] width 59 height 10
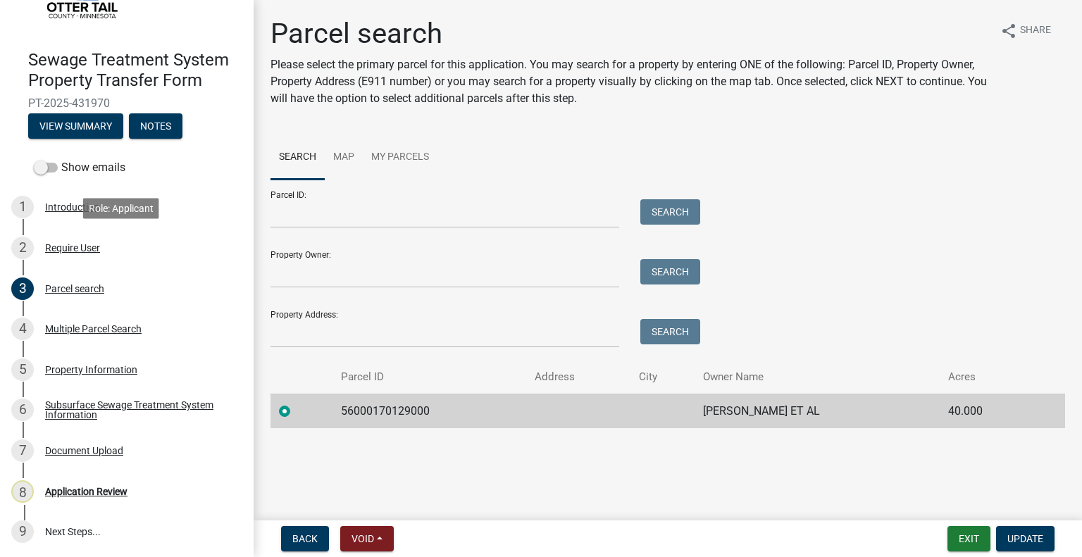
click at [90, 243] on div "Require User" at bounding box center [72, 248] width 55 height 10
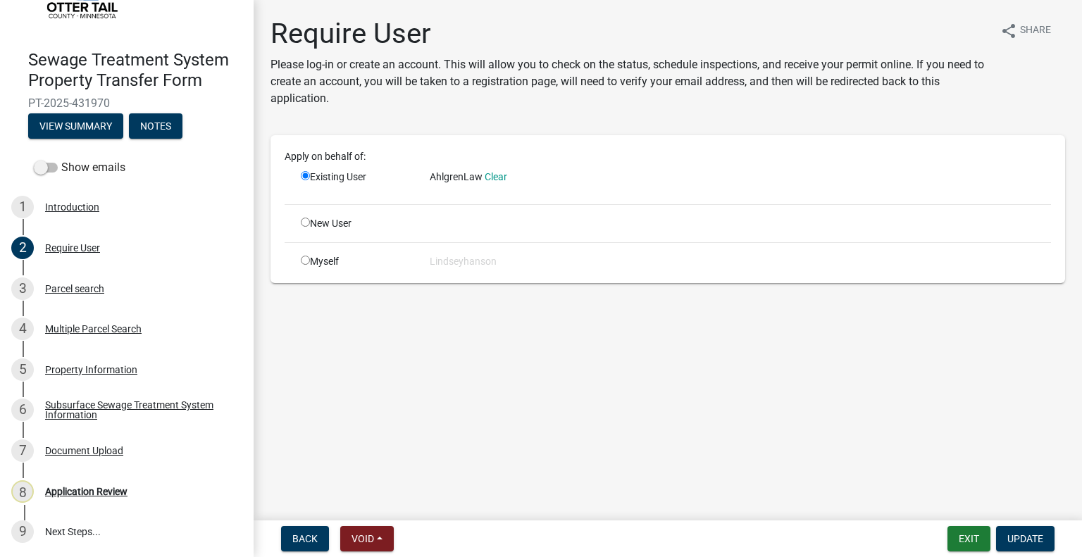
click at [451, 178] on span "AhlgrenLaw" at bounding box center [456, 176] width 53 height 11
click at [112, 208] on div "1 Introduction" at bounding box center [121, 207] width 220 height 23
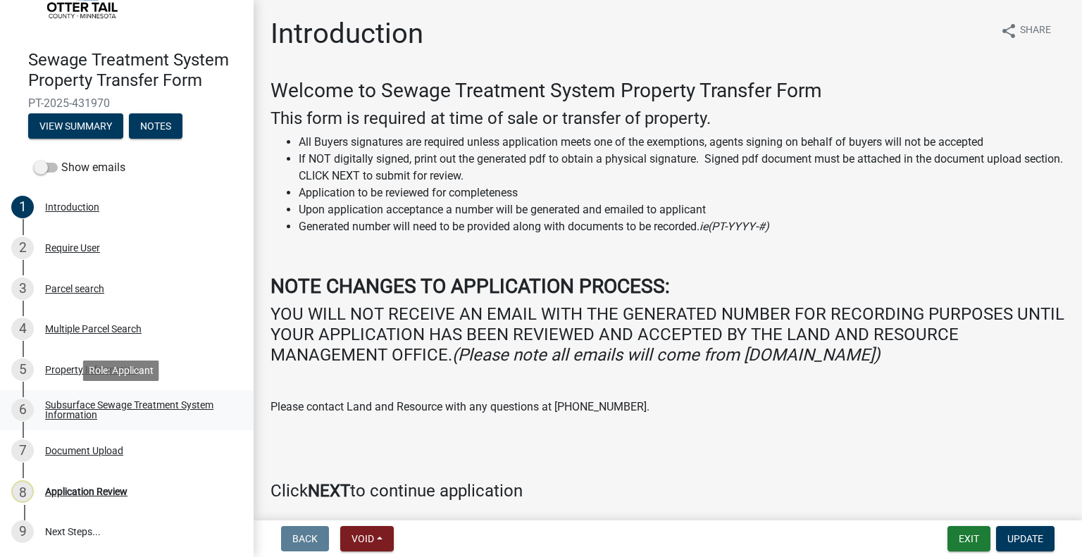
click at [168, 409] on div "Subsurface Sewage Treatment System Information" at bounding box center [138, 410] width 186 height 20
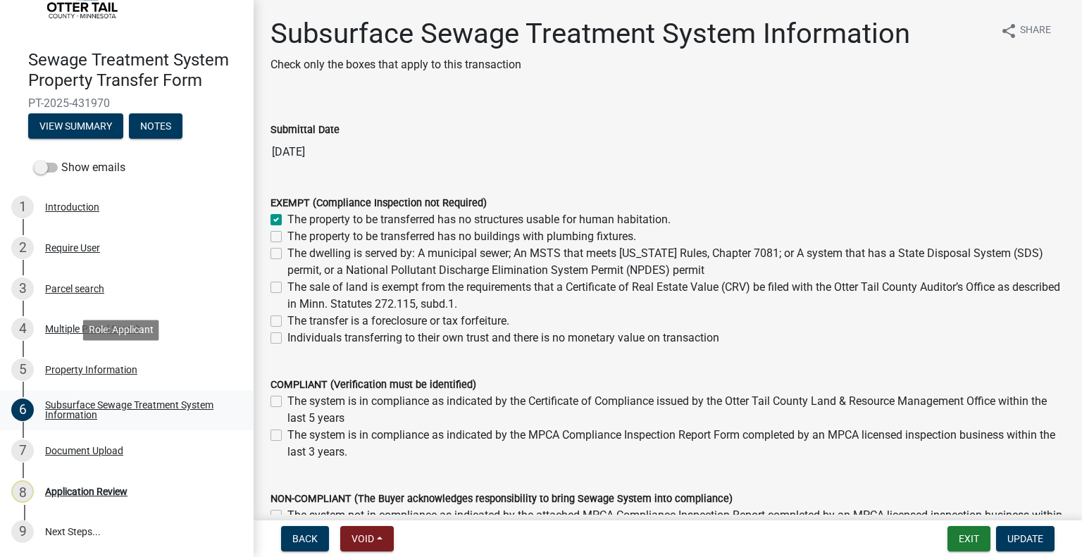
drag, startPoint x: 242, startPoint y: 363, endPoint x: 229, endPoint y: 409, distance: 48.4
click at [229, 409] on ul "1 Introduction 2 Require User 3 Parcel search 4 Multiple Parcel Search 5 Proper…" at bounding box center [127, 370] width 254 height 376
click at [111, 456] on div "Document Upload" at bounding box center [84, 451] width 78 height 10
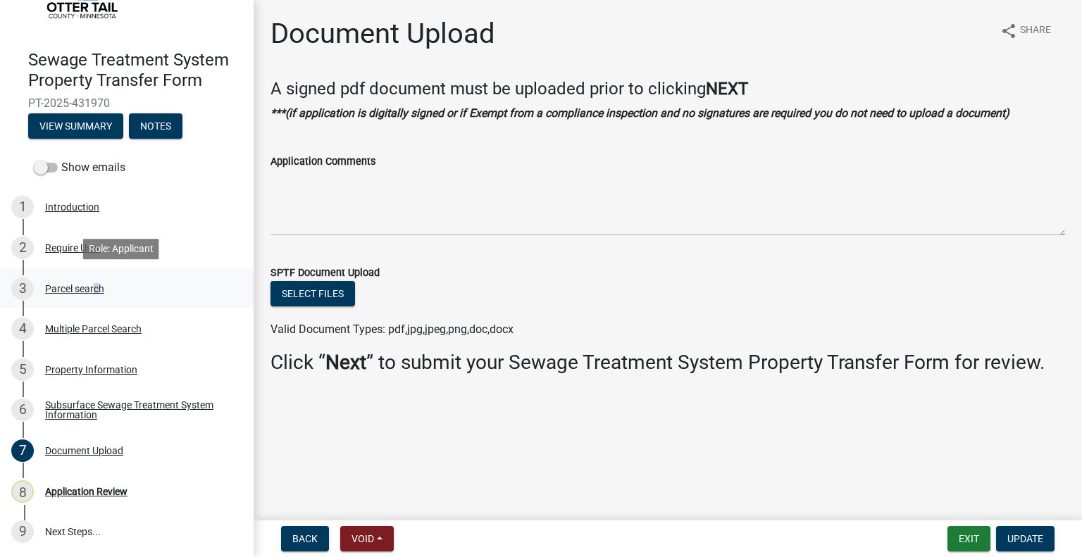
click at [91, 275] on link "3 Parcel search" at bounding box center [127, 288] width 254 height 41
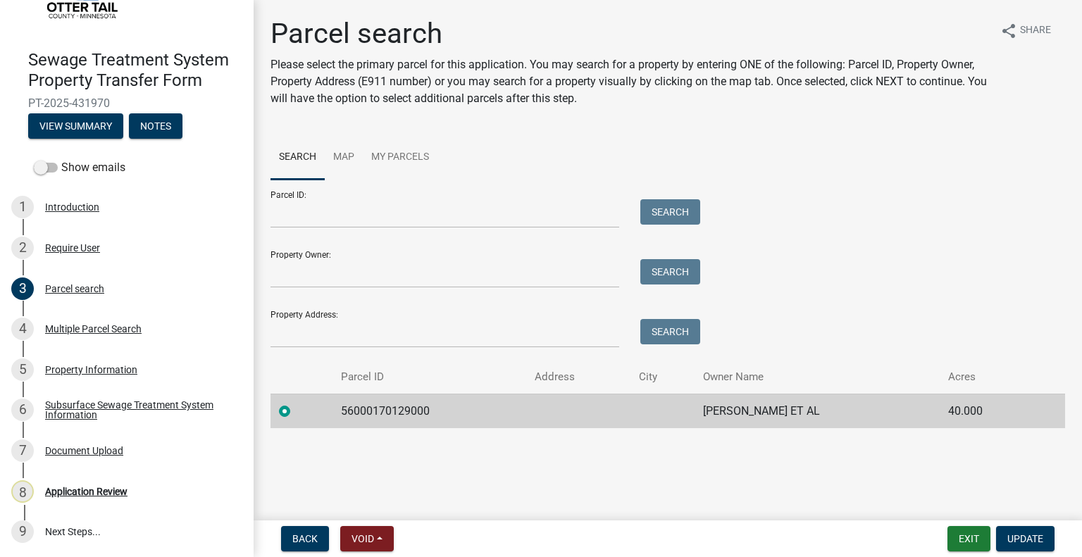
click at [397, 407] on td "56000170129000" at bounding box center [430, 411] width 194 height 35
click at [396, 407] on td "56000170129000" at bounding box center [430, 411] width 194 height 35
copy td "56000170129000"
click at [390, 220] on input "Parcel ID:" at bounding box center [445, 213] width 349 height 29
paste input "56000170129000"
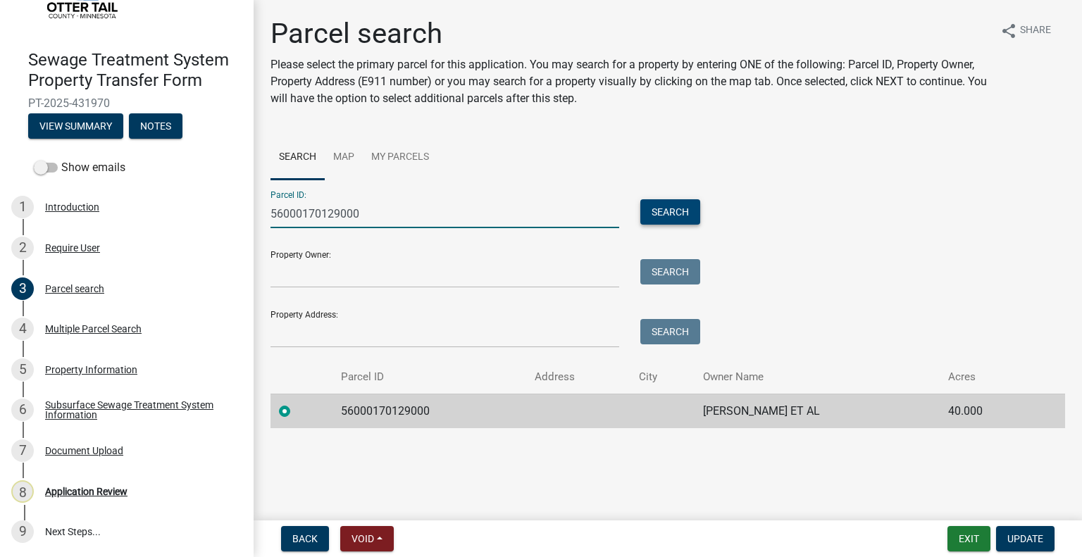
type input "56000170129000"
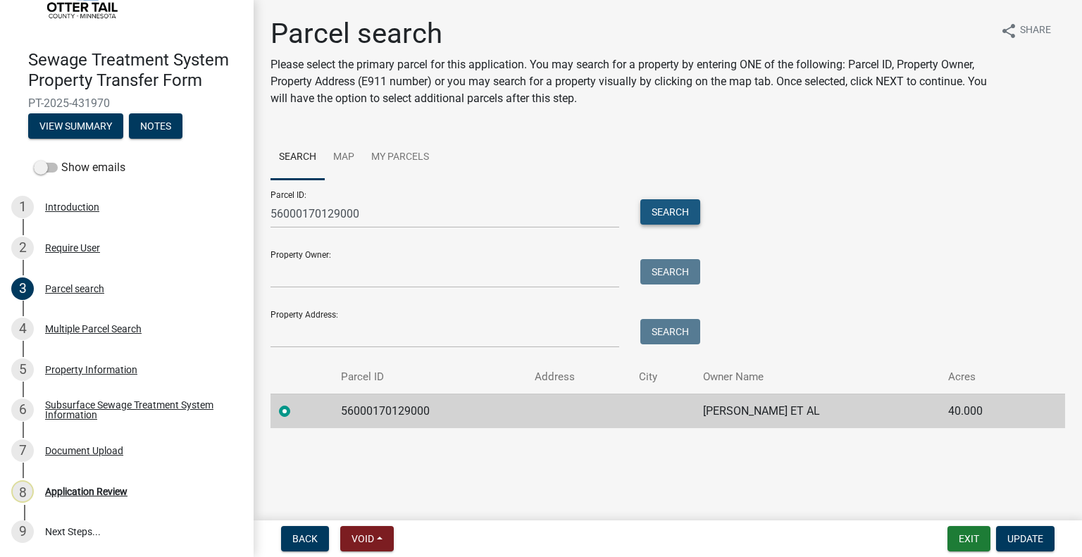
click at [680, 209] on button "Search" at bounding box center [671, 211] width 60 height 25
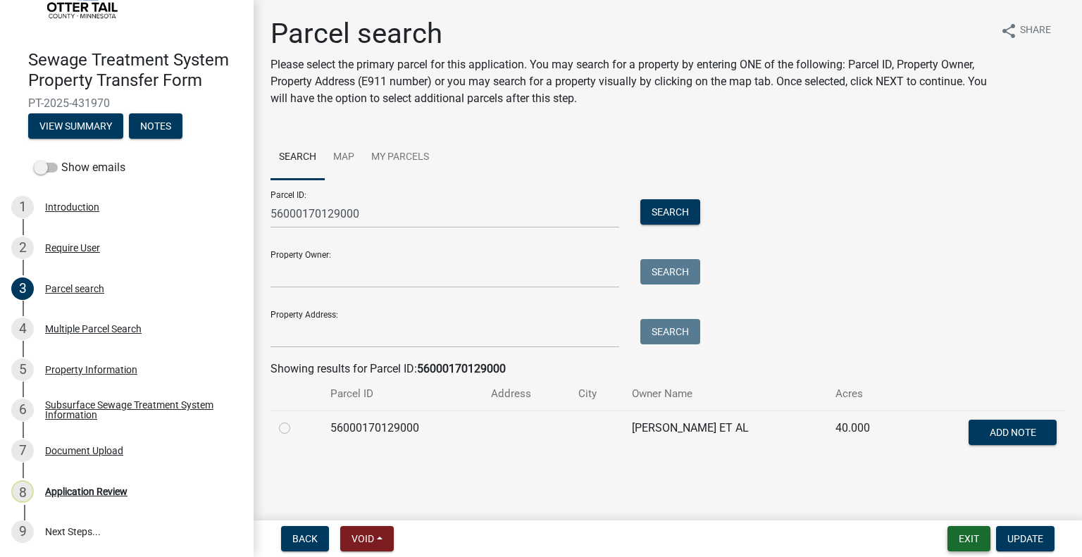
click at [961, 536] on button "Exit" at bounding box center [969, 538] width 43 height 25
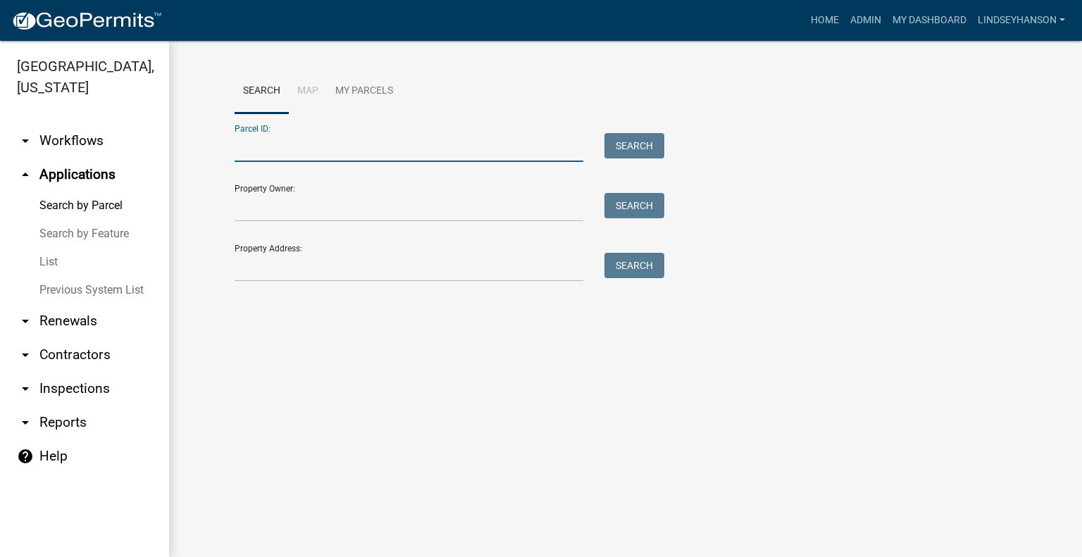
click at [360, 139] on input "Parcel ID:" at bounding box center [409, 147] width 349 height 29
paste input "56000170129000"
type input "56000170129000"
click at [638, 143] on button "Search" at bounding box center [635, 145] width 60 height 25
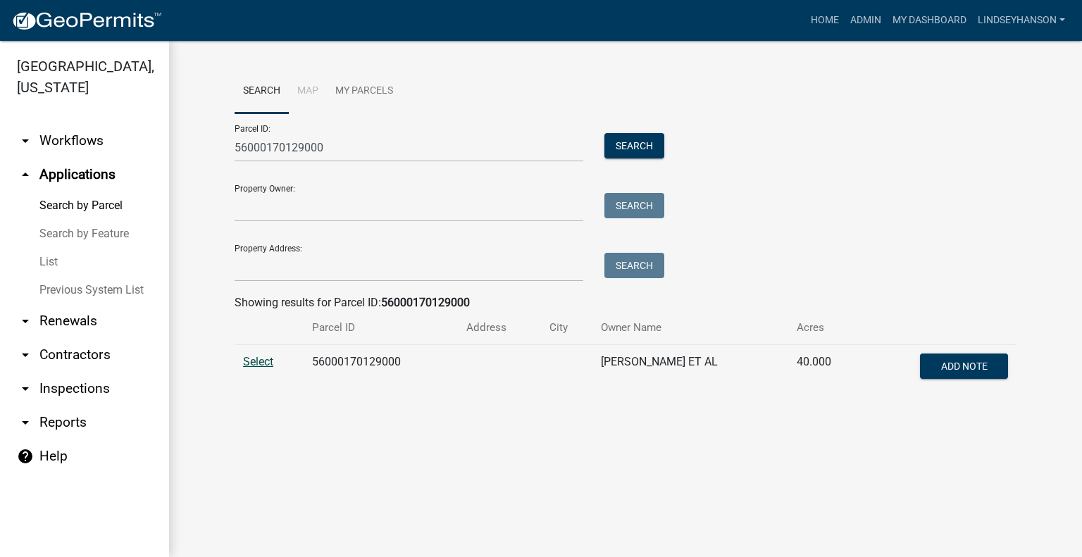
click at [258, 366] on span "Select" at bounding box center [258, 361] width 30 height 13
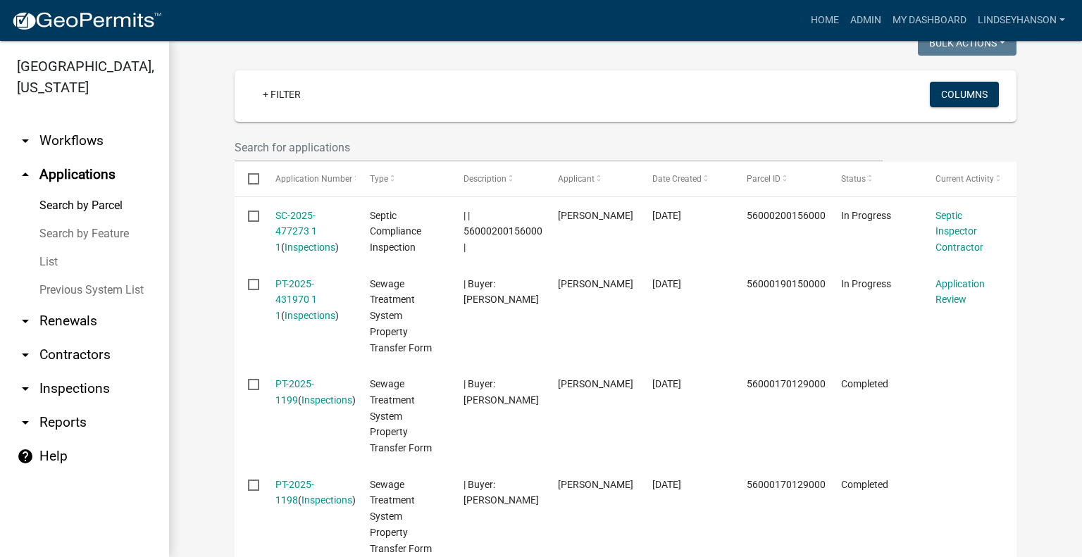
scroll to position [421, 0]
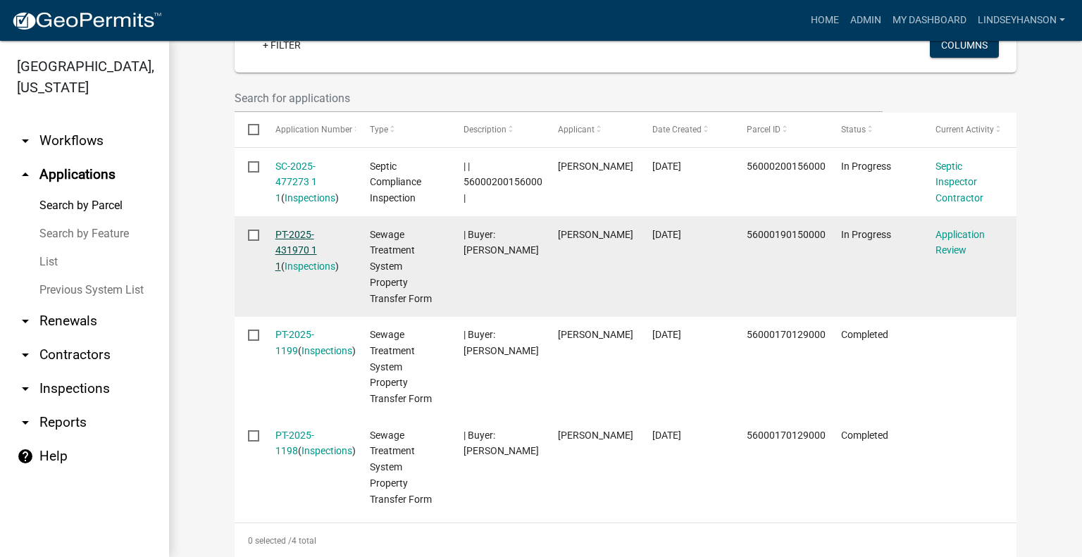
click at [296, 237] on link "PT-2025-431970 1 1" at bounding box center [297, 251] width 42 height 44
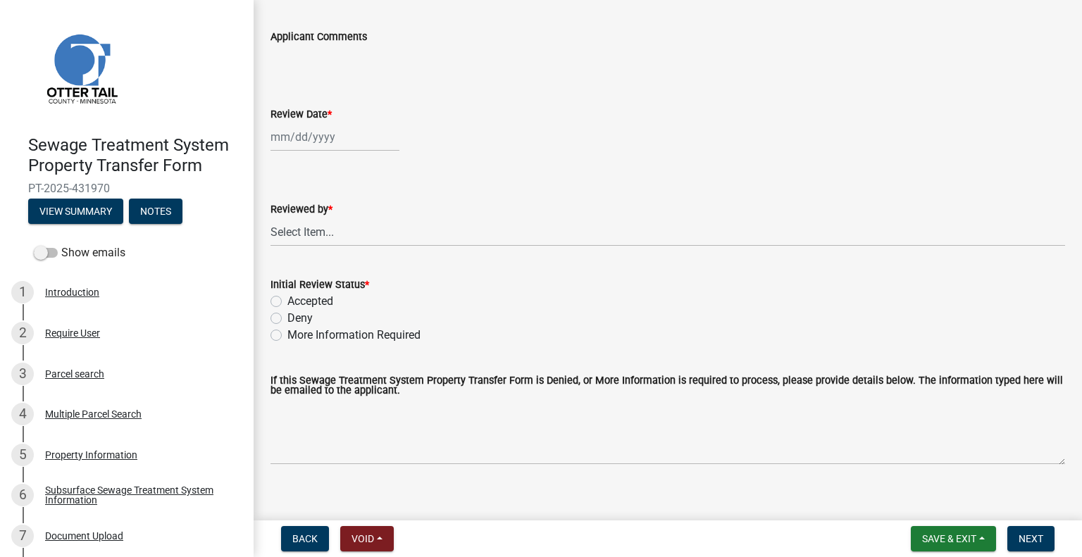
scroll to position [85, 0]
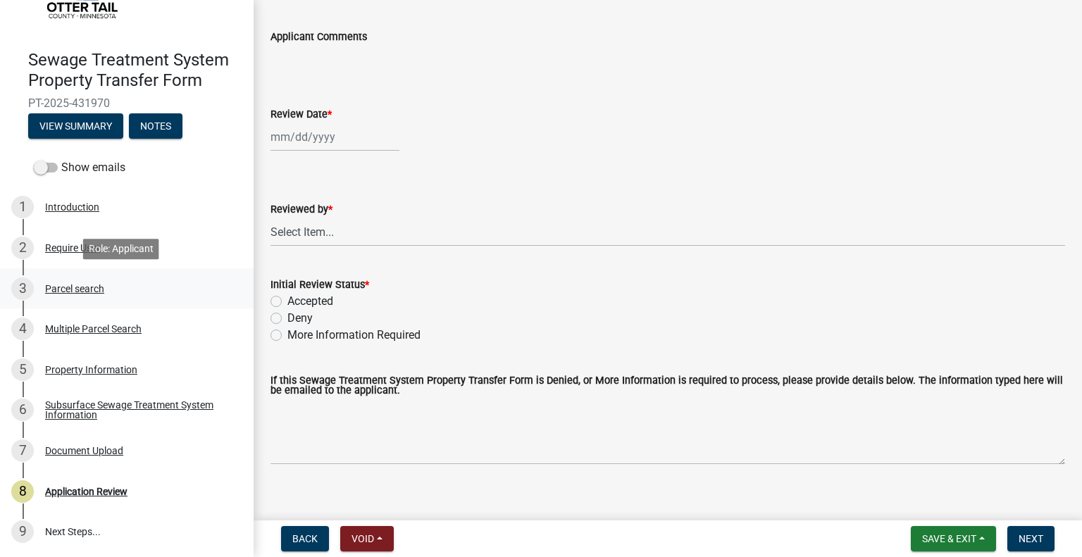
click at [68, 290] on div "Parcel search" at bounding box center [74, 289] width 59 height 10
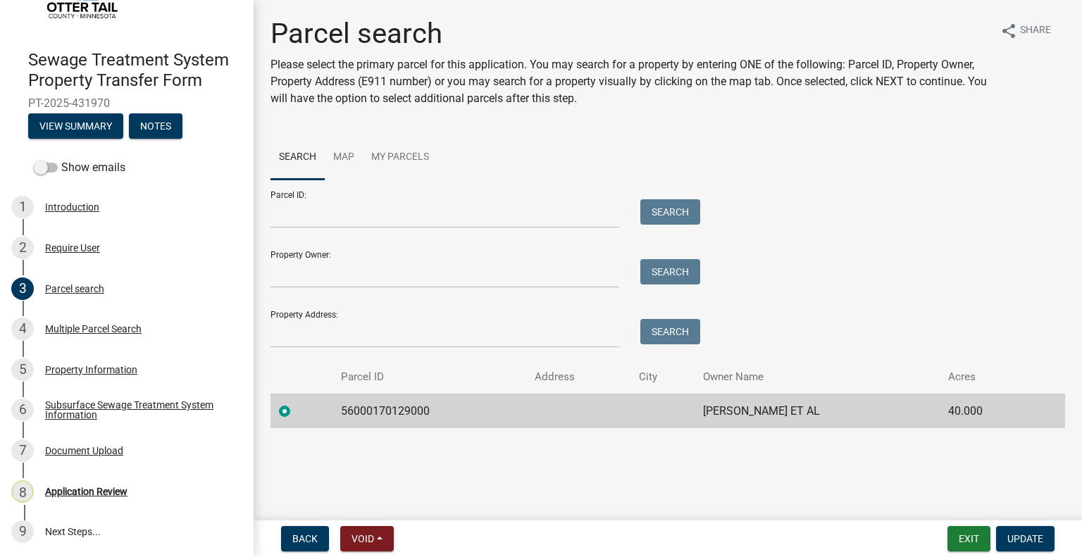
click at [369, 414] on td "56000170129000" at bounding box center [430, 411] width 194 height 35
copy td "56000170129000"
click at [135, 445] on div "7 Document Upload" at bounding box center [121, 451] width 220 height 23
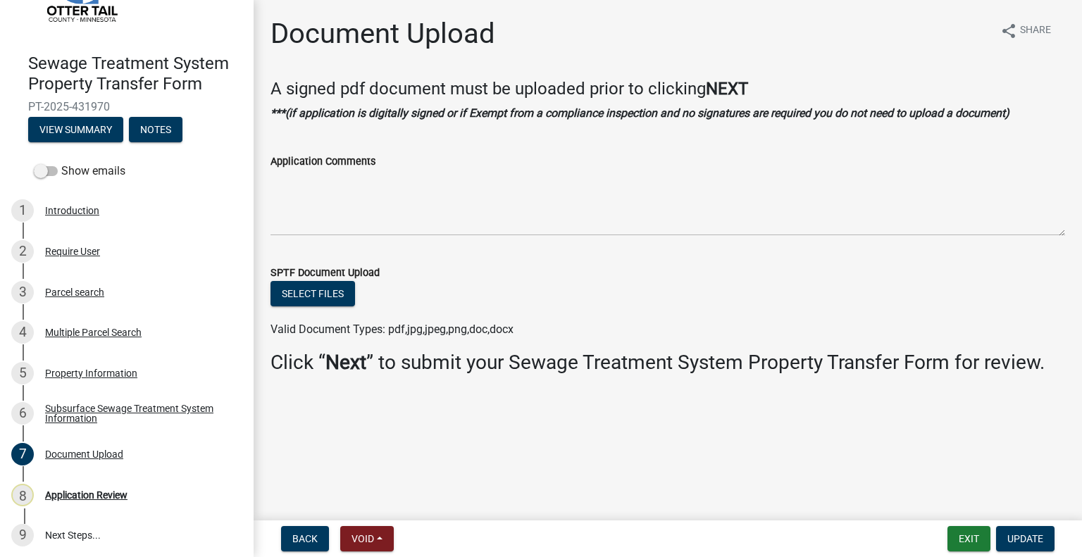
scroll to position [85, 0]
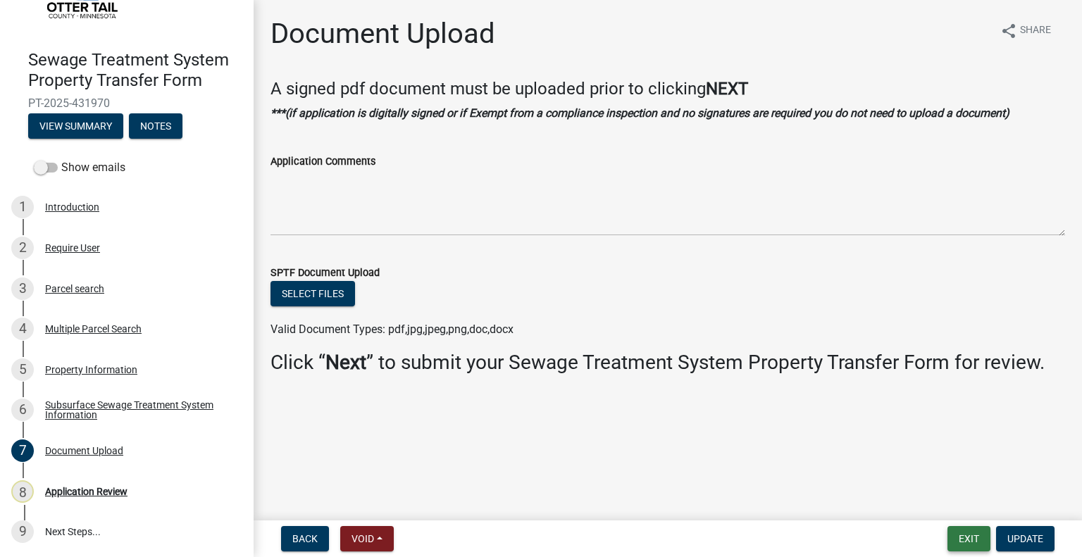
click at [964, 545] on button "Exit" at bounding box center [969, 538] width 43 height 25
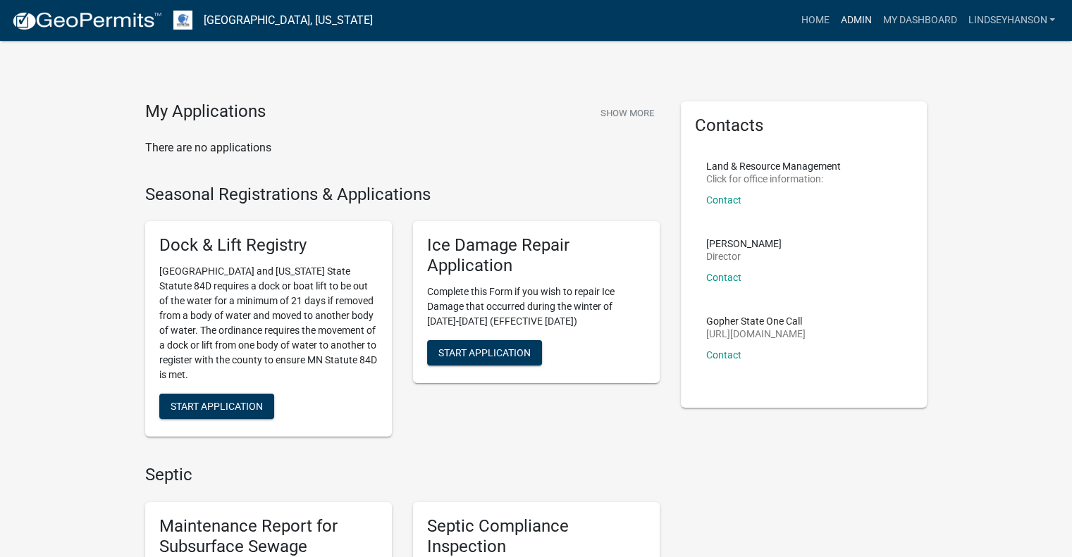
click at [860, 18] on link "Admin" at bounding box center [855, 20] width 42 height 27
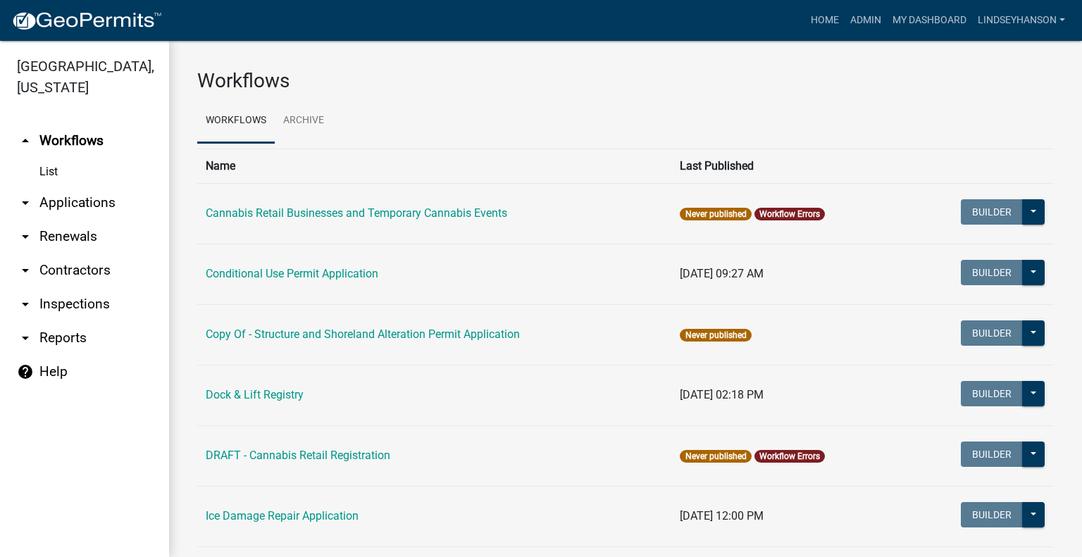
drag, startPoint x: 87, startPoint y: 199, endPoint x: 78, endPoint y: 224, distance: 26.1
click at [86, 199] on link "arrow_drop_down Applications" at bounding box center [84, 203] width 169 height 34
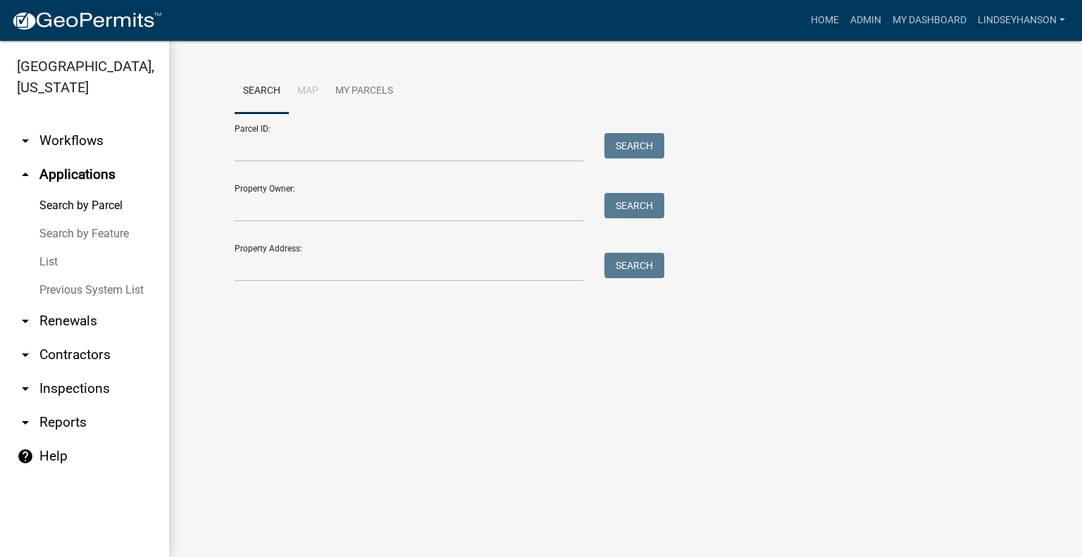
click at [78, 235] on link "Search by Feature" at bounding box center [84, 234] width 169 height 28
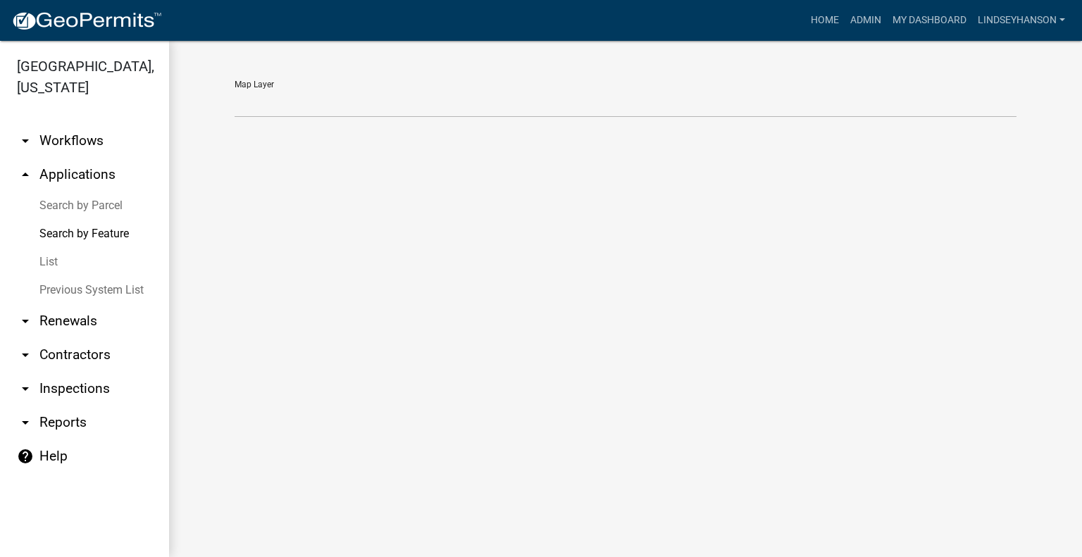
drag, startPoint x: 99, startPoint y: 172, endPoint x: 109, endPoint y: 173, distance: 10.7
click at [97, 173] on link "arrow_drop_up Applications" at bounding box center [84, 175] width 169 height 34
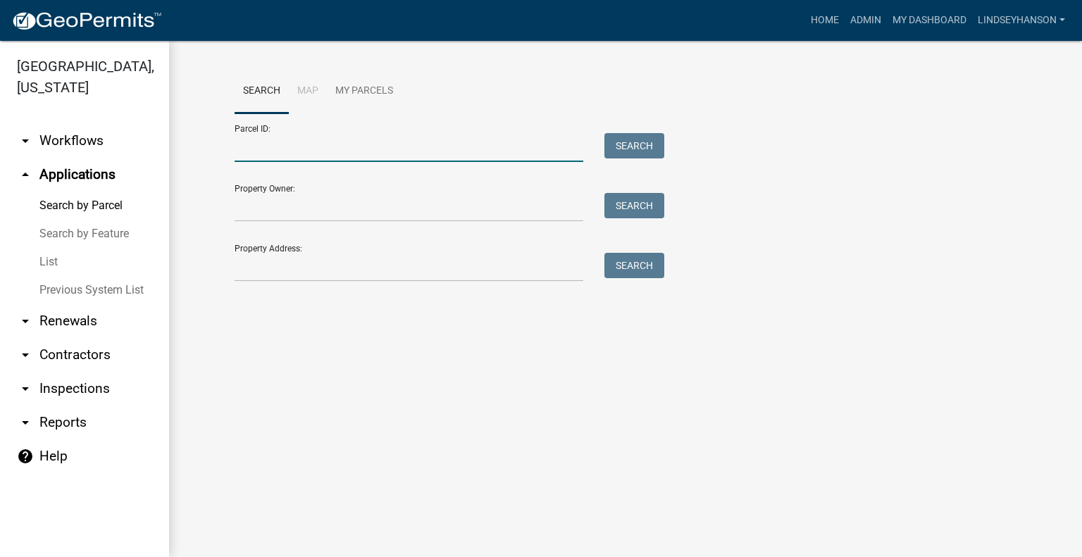
drag, startPoint x: 377, startPoint y: 141, endPoint x: 362, endPoint y: 129, distance: 19.0
click at [377, 141] on input "Parcel ID:" at bounding box center [409, 147] width 349 height 29
drag, startPoint x: 360, startPoint y: 128, endPoint x: 282, endPoint y: 146, distance: 80.2
click at [282, 146] on input "Parcel ID:" at bounding box center [409, 147] width 349 height 29
paste input "56000170129000"
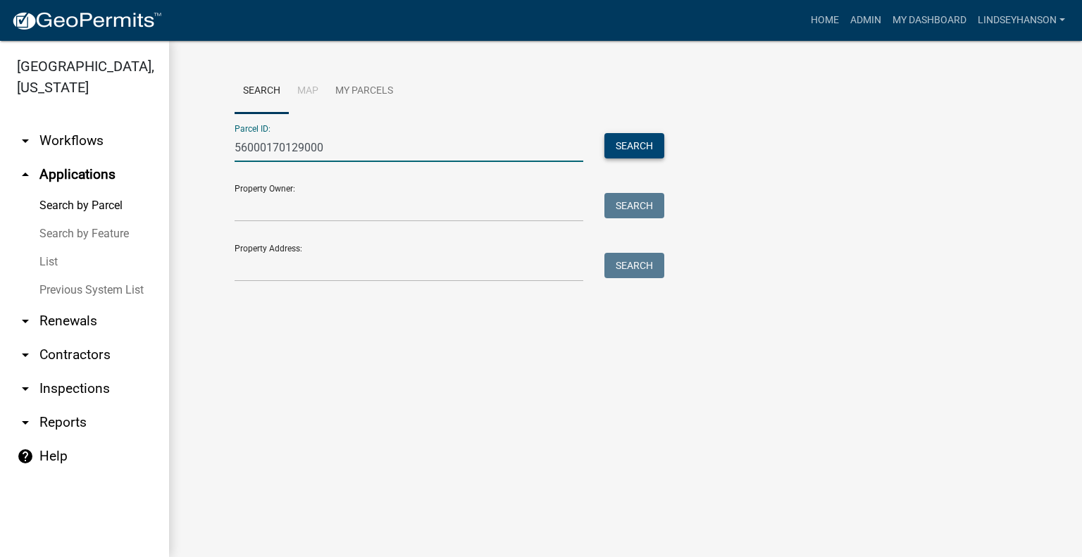
type input "56000170129000"
click at [623, 137] on button "Search" at bounding box center [635, 145] width 60 height 25
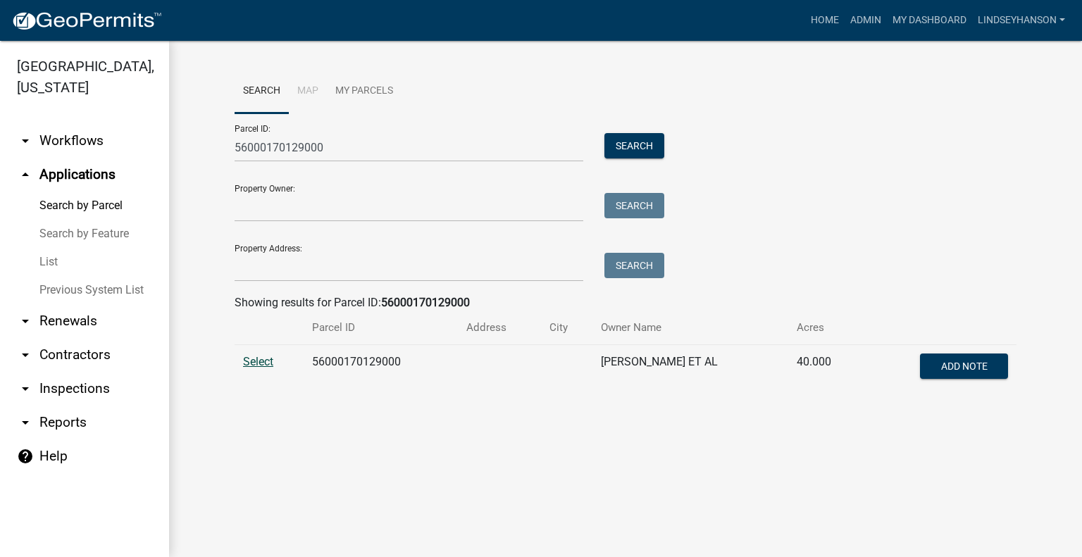
click at [254, 357] on span "Select" at bounding box center [258, 361] width 30 height 13
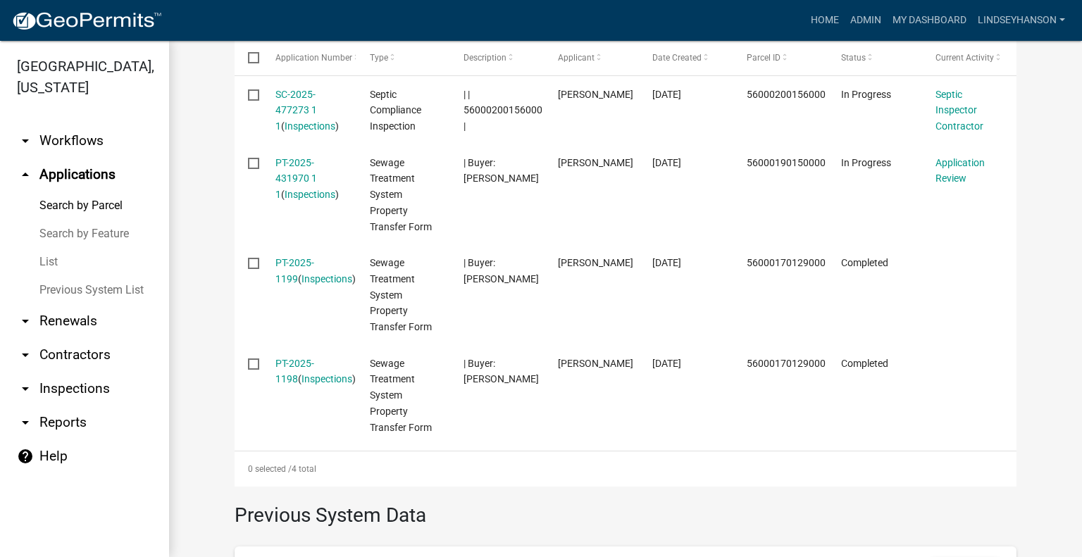
scroll to position [423, 0]
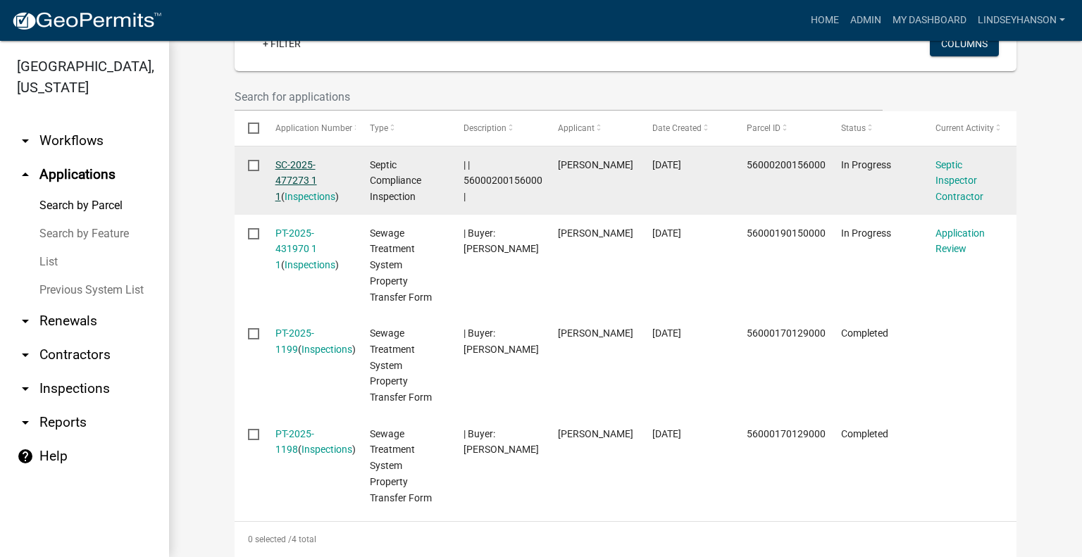
click at [299, 170] on link "SC-2025-477273 1 1" at bounding box center [297, 181] width 42 height 44
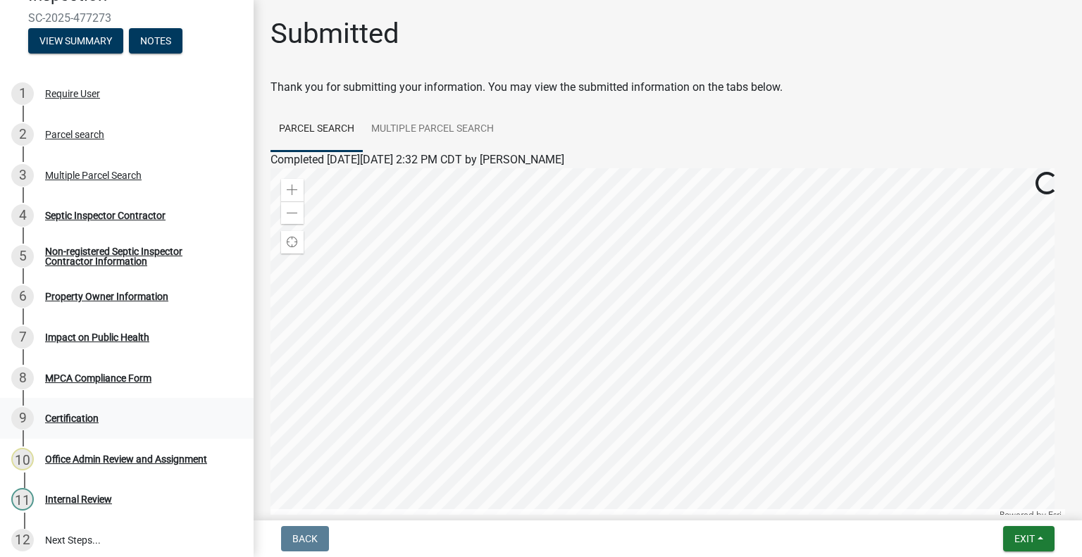
scroll to position [177, 0]
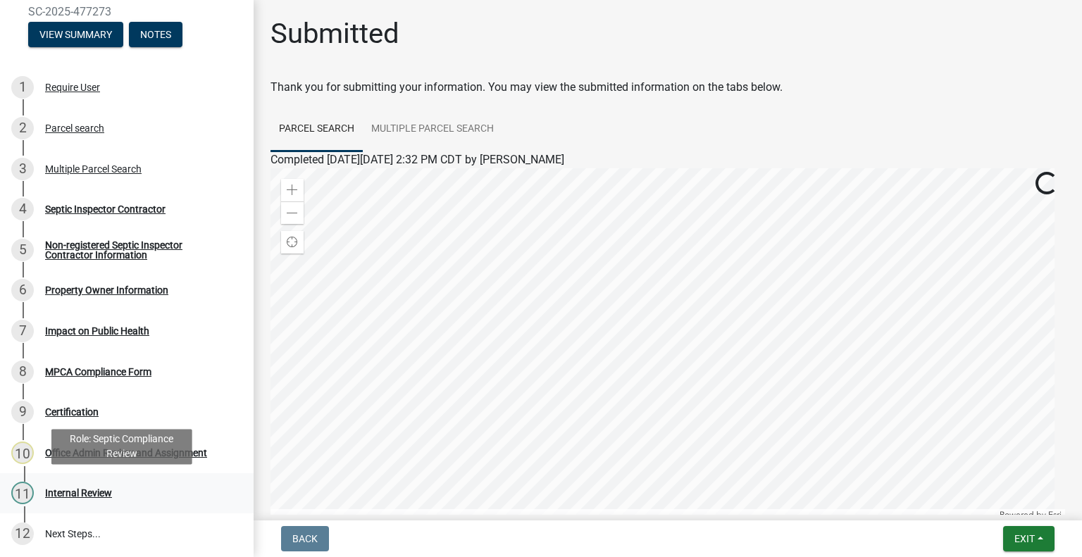
click at [130, 488] on div "11 Internal Review" at bounding box center [121, 493] width 220 height 23
click at [166, 456] on div "Office Admin Review and Assignment" at bounding box center [126, 453] width 162 height 10
click at [128, 477] on link "11 Internal Review" at bounding box center [127, 494] width 254 height 41
click at [99, 493] on div "Internal Review" at bounding box center [78, 493] width 67 height 10
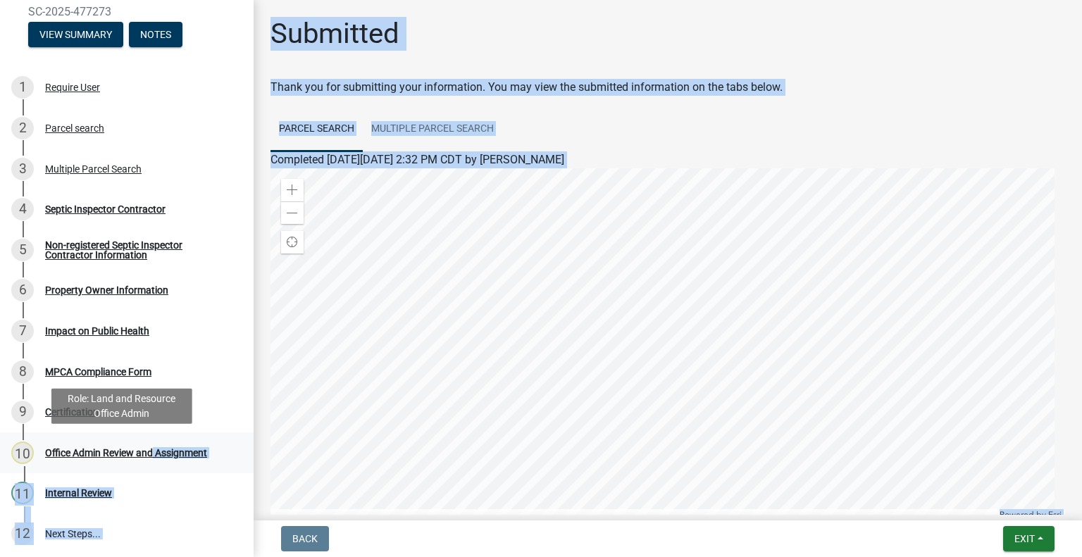
click at [147, 448] on div "Office Admin Review and Assignment" at bounding box center [126, 453] width 162 height 10
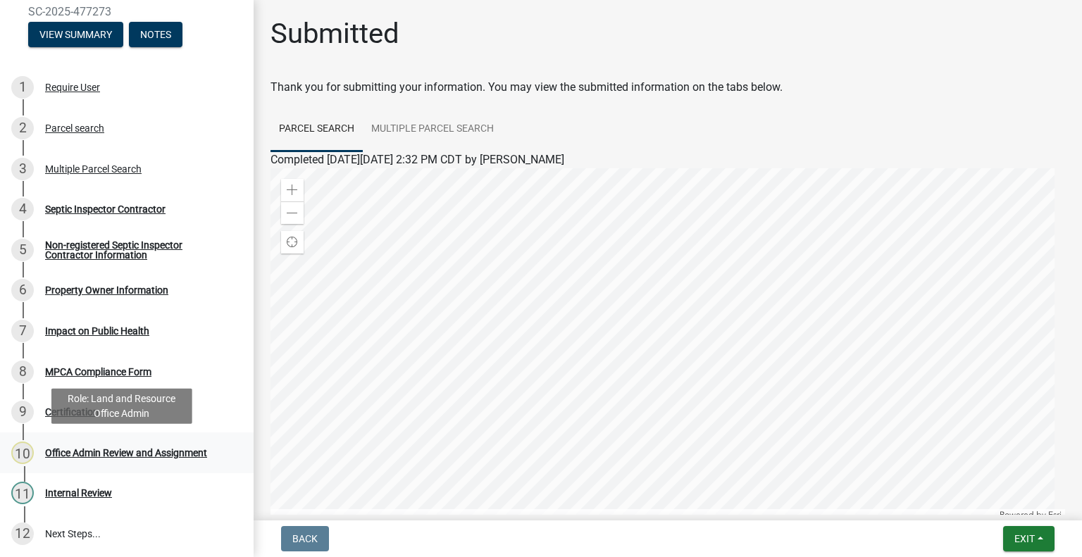
click at [147, 455] on div "Office Admin Review and Assignment" at bounding box center [126, 453] width 162 height 10
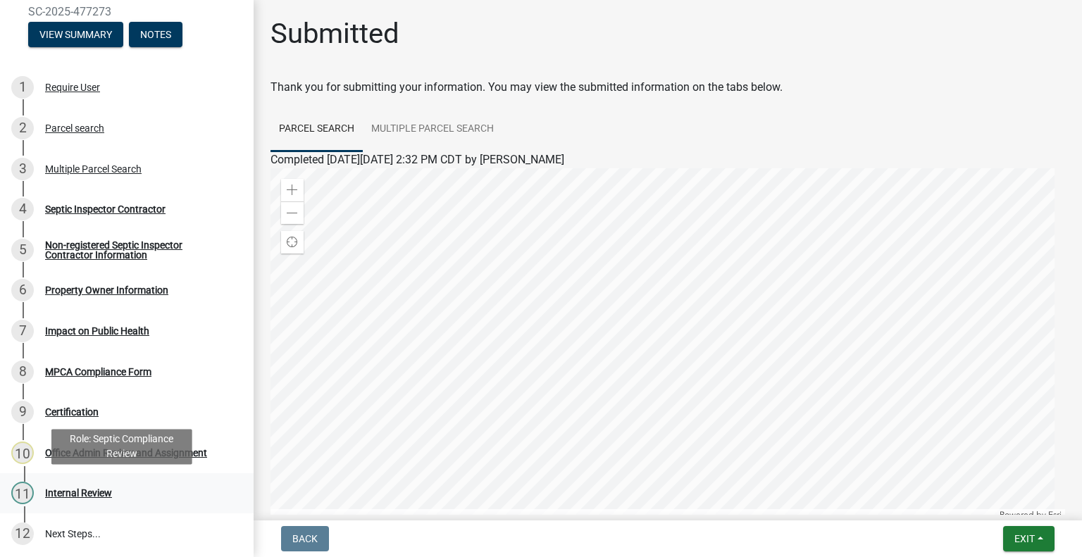
click at [91, 500] on div "11 Internal Review" at bounding box center [121, 493] width 220 height 23
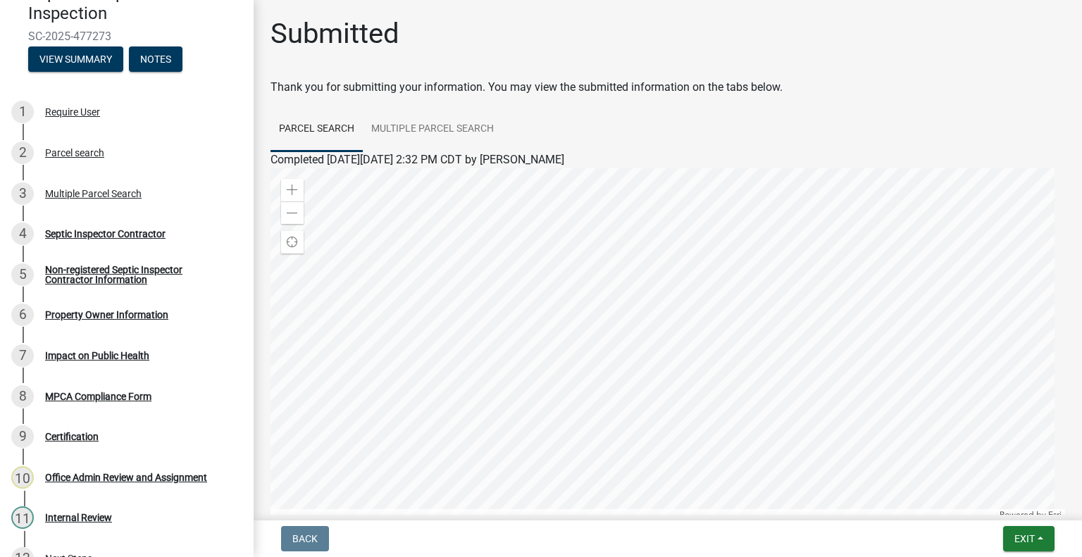
scroll to position [179, 0]
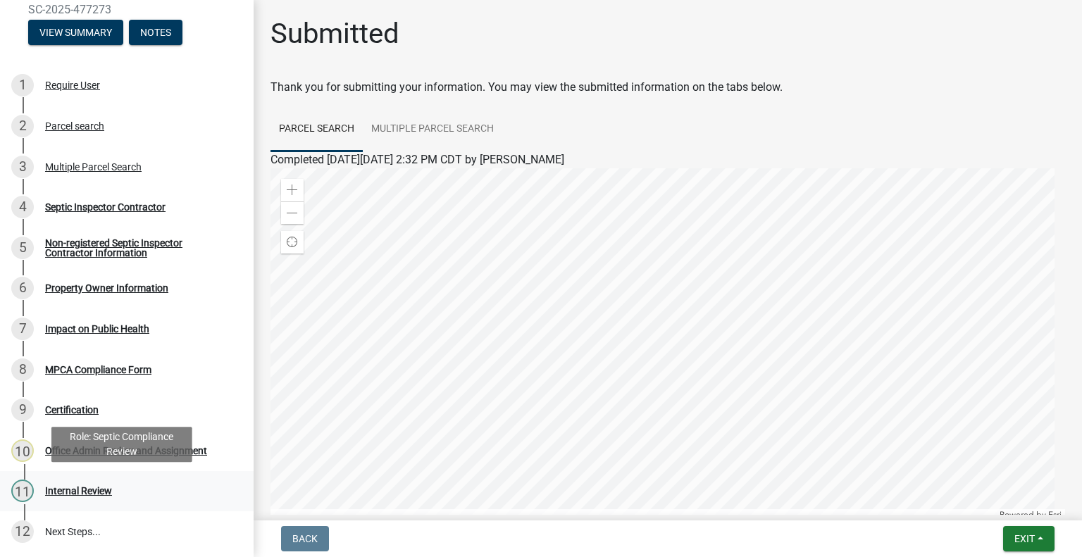
click at [87, 492] on div "Internal Review" at bounding box center [78, 491] width 67 height 10
click at [111, 451] on div "Office Admin Review and Assignment" at bounding box center [126, 451] width 162 height 10
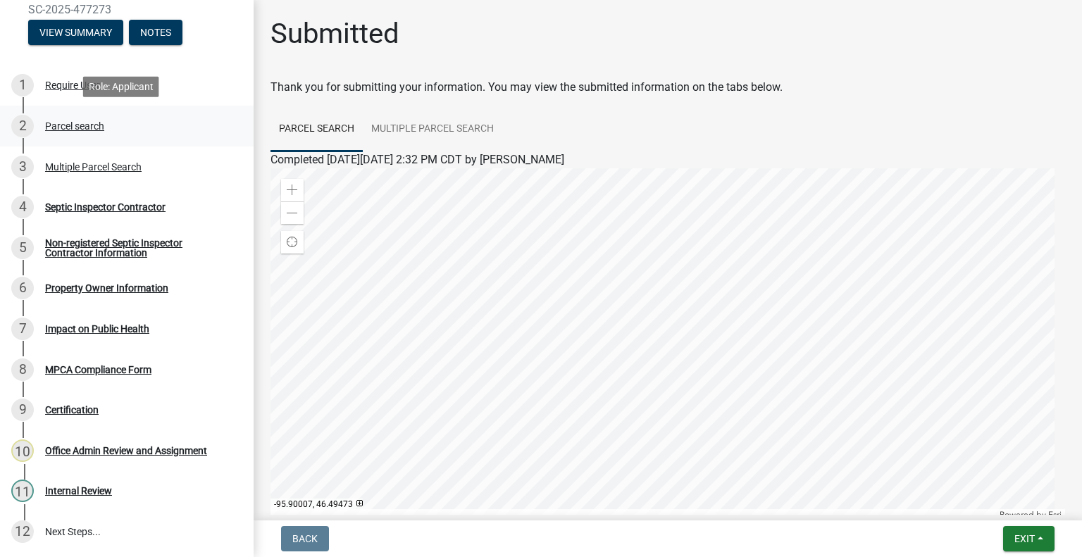
click at [97, 129] on div "Parcel search" at bounding box center [74, 126] width 59 height 10
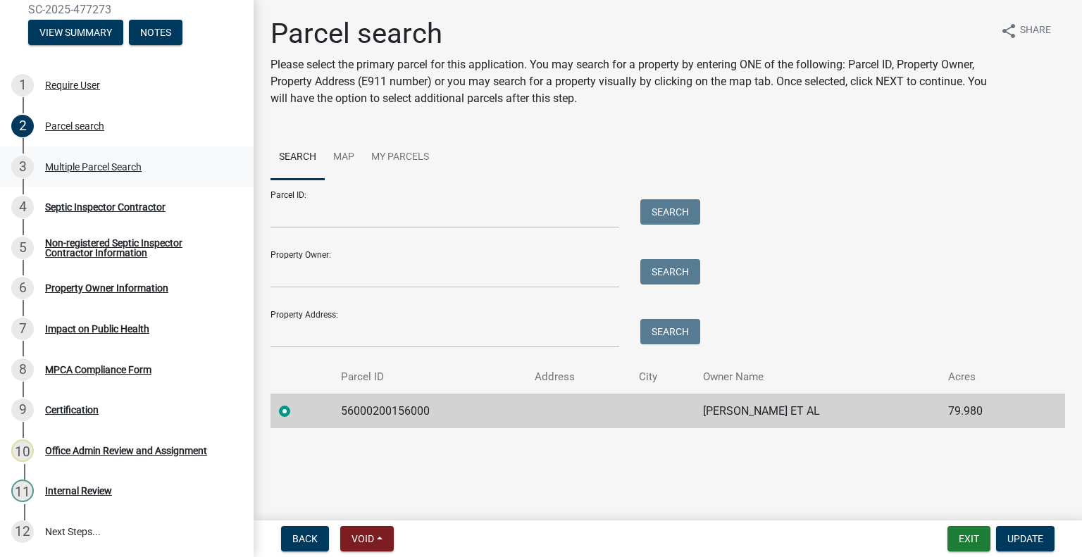
click at [152, 163] on div "3 Multiple Parcel Search" at bounding box center [121, 167] width 220 height 23
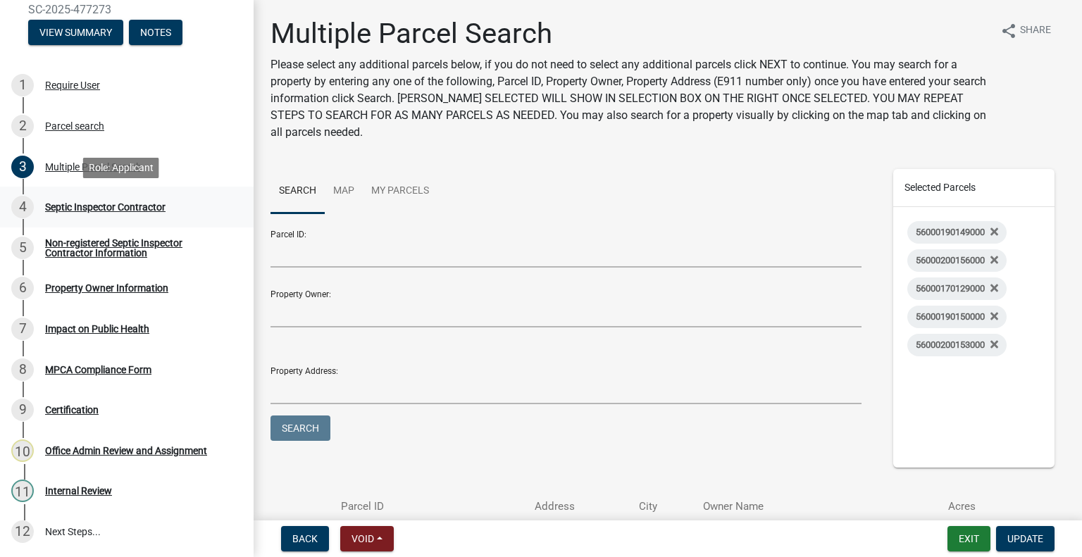
click at [163, 200] on div "4 Septic Inspector Contractor" at bounding box center [121, 207] width 220 height 23
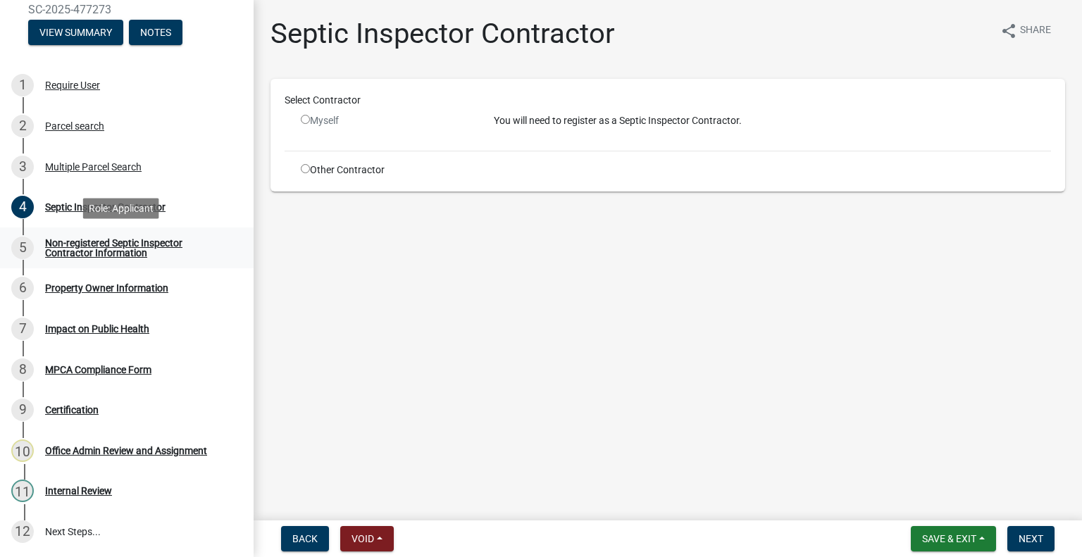
click at [142, 247] on div "Non-registered Septic Inspector Contractor Information" at bounding box center [138, 248] width 186 height 20
click at [138, 292] on div "Property Owner Information" at bounding box center [106, 288] width 123 height 10
click at [144, 278] on div "6 Property Owner Information" at bounding box center [121, 288] width 220 height 23
click at [144, 287] on div "Property Owner Information" at bounding box center [106, 288] width 123 height 10
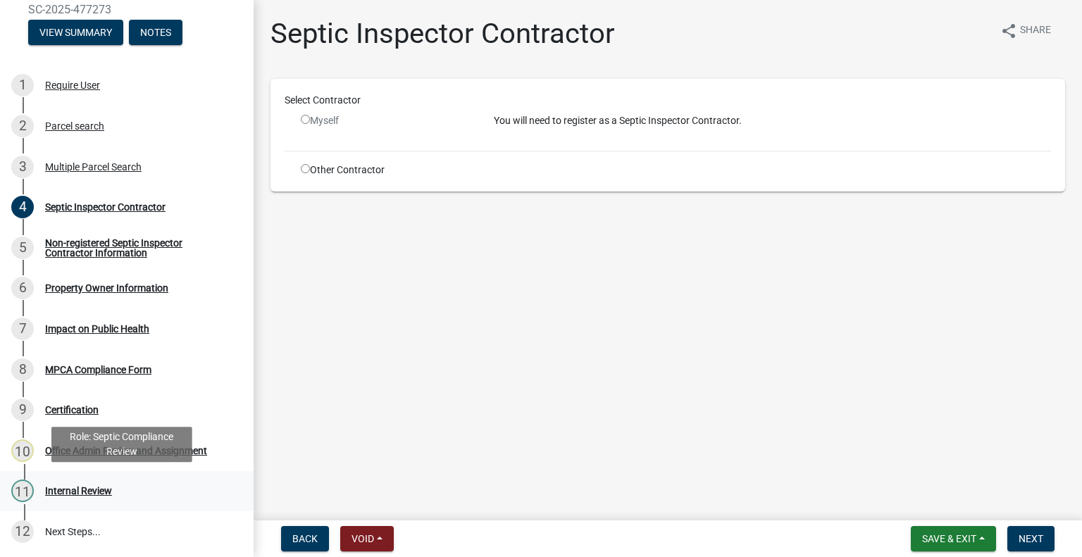
click at [97, 490] on div "Internal Review" at bounding box center [78, 491] width 67 height 10
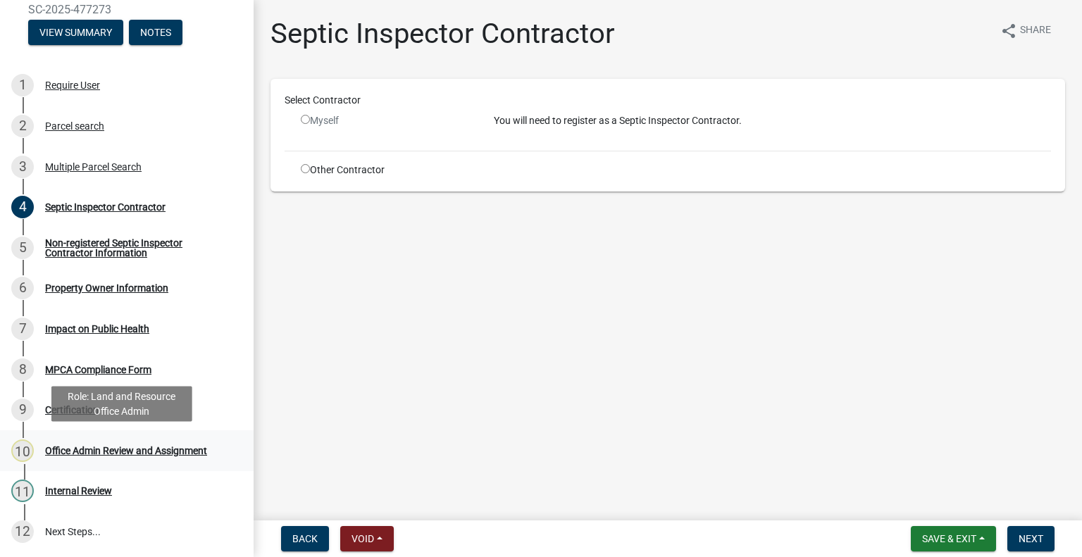
click at [129, 443] on div "10 Office Admin Review and Assignment" at bounding box center [121, 451] width 220 height 23
